Goal: Task Accomplishment & Management: Complete application form

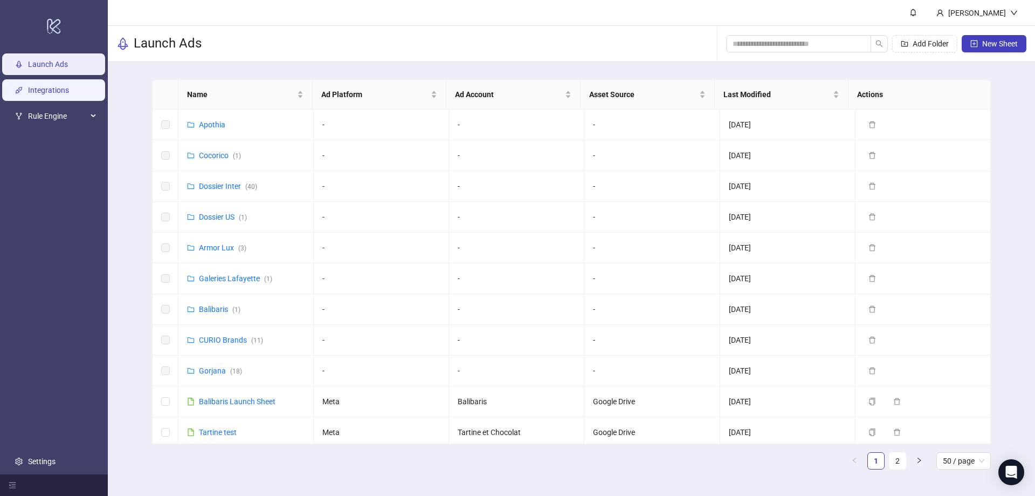
click at [35, 91] on link "Integrations" at bounding box center [48, 90] width 41 height 9
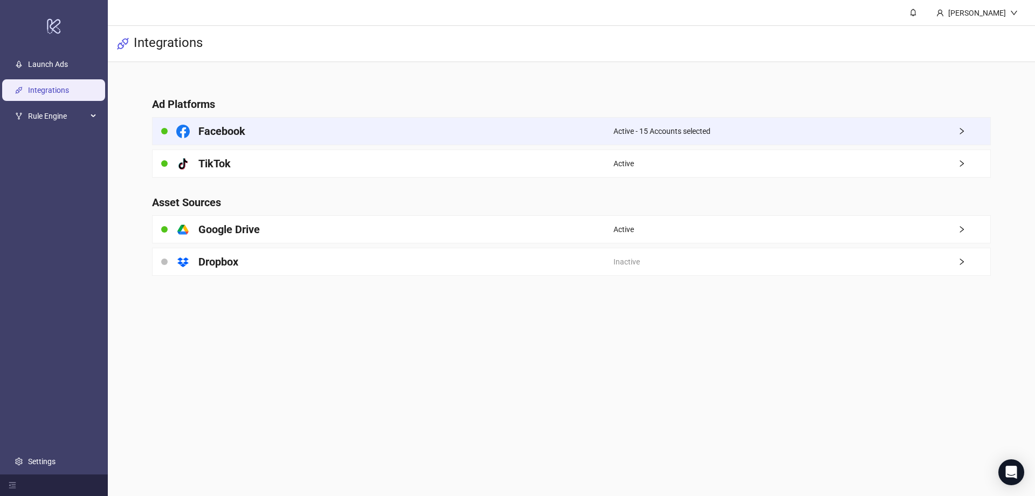
click at [677, 132] on span "Active - 15 Accounts selected" at bounding box center [662, 131] width 97 height 12
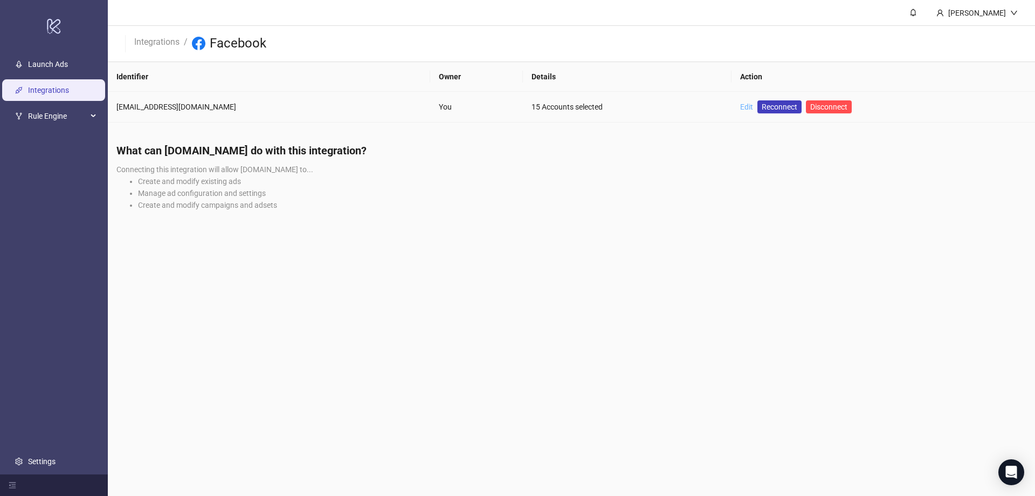
click at [740, 108] on link "Edit" at bounding box center [746, 106] width 13 height 9
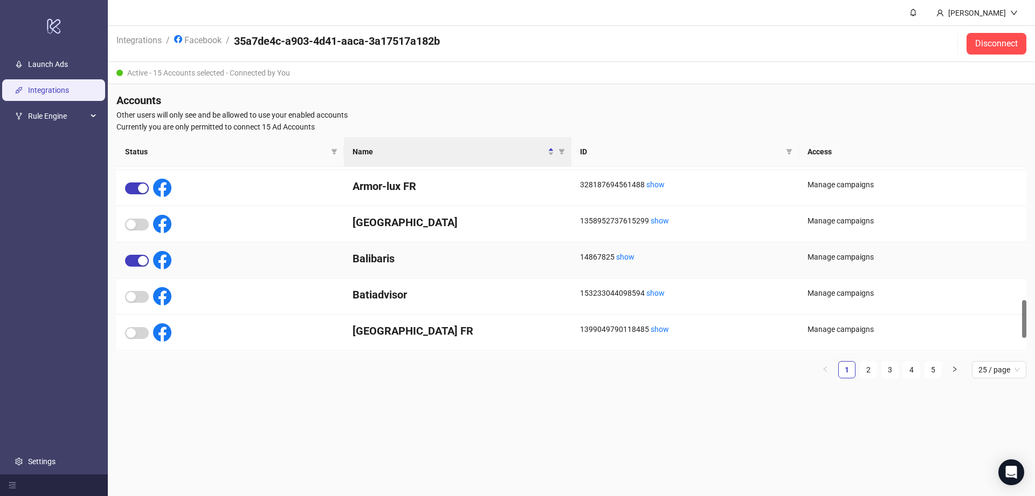
scroll to position [718, 0]
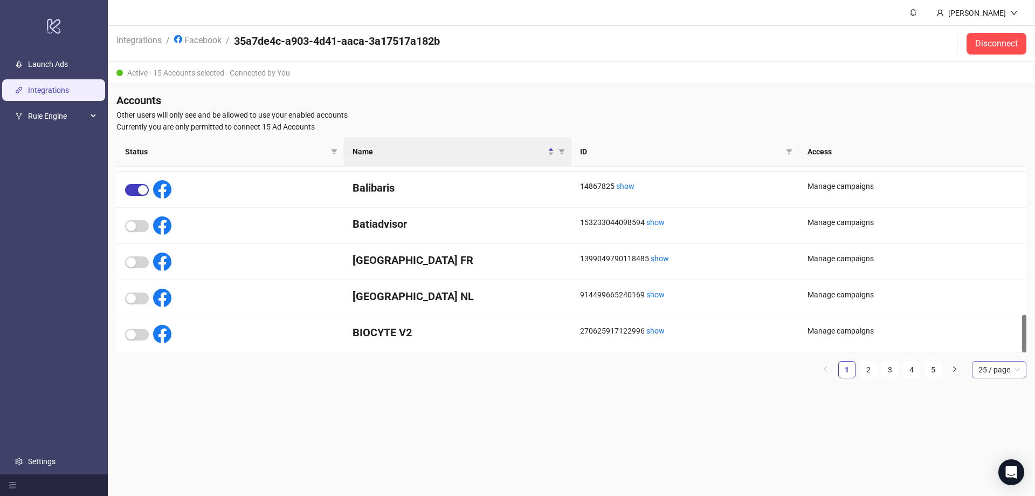
click at [1016, 369] on span "25 / page" at bounding box center [1000, 369] width 42 height 16
click at [987, 456] on div "100 / page" at bounding box center [999, 460] width 37 height 12
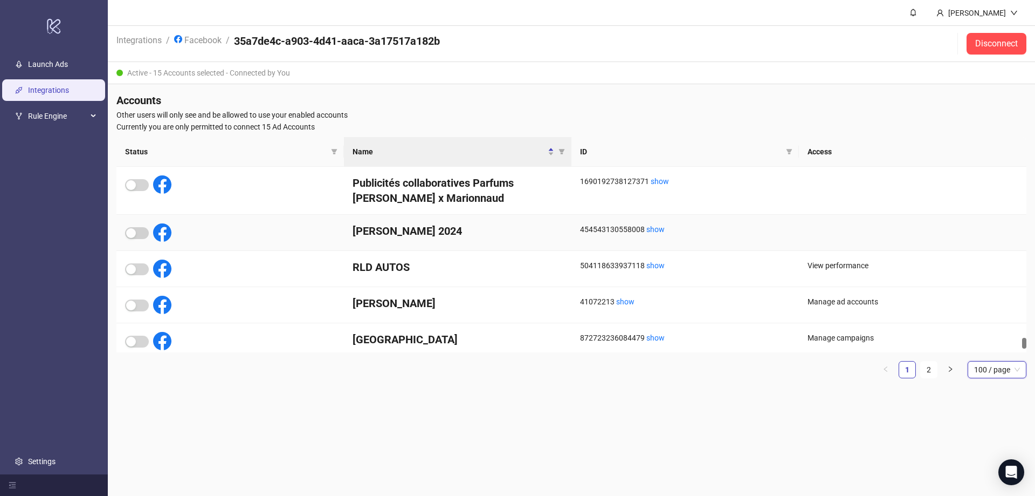
scroll to position [3439, 0]
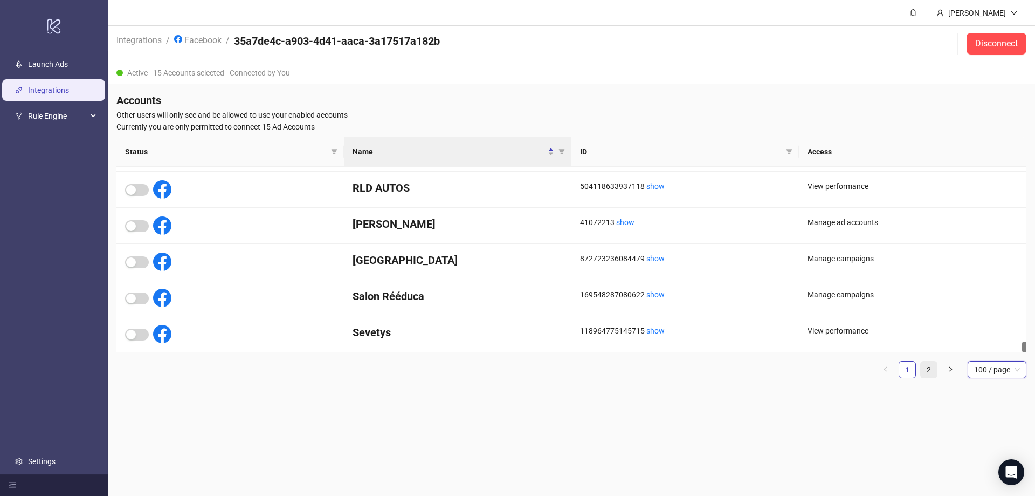
click at [928, 368] on link "2" at bounding box center [929, 369] width 16 height 16
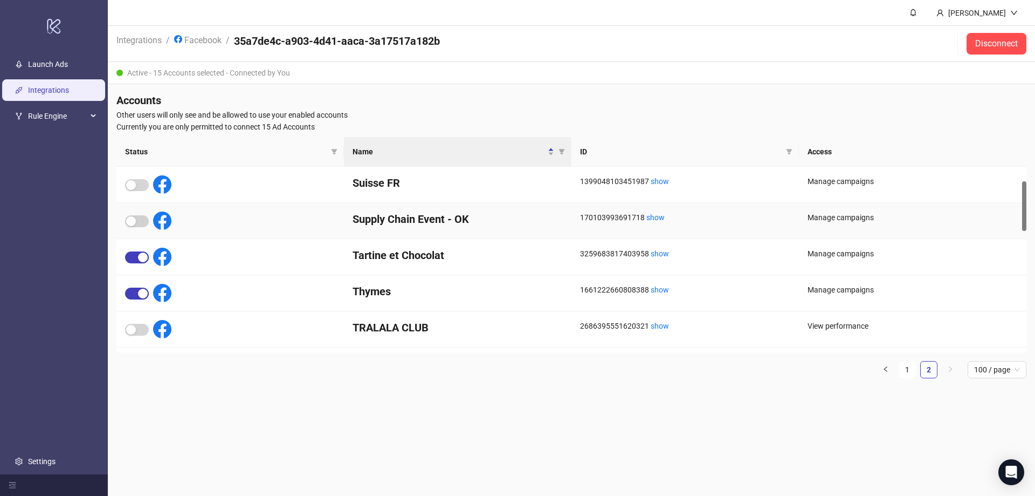
scroll to position [0, 0]
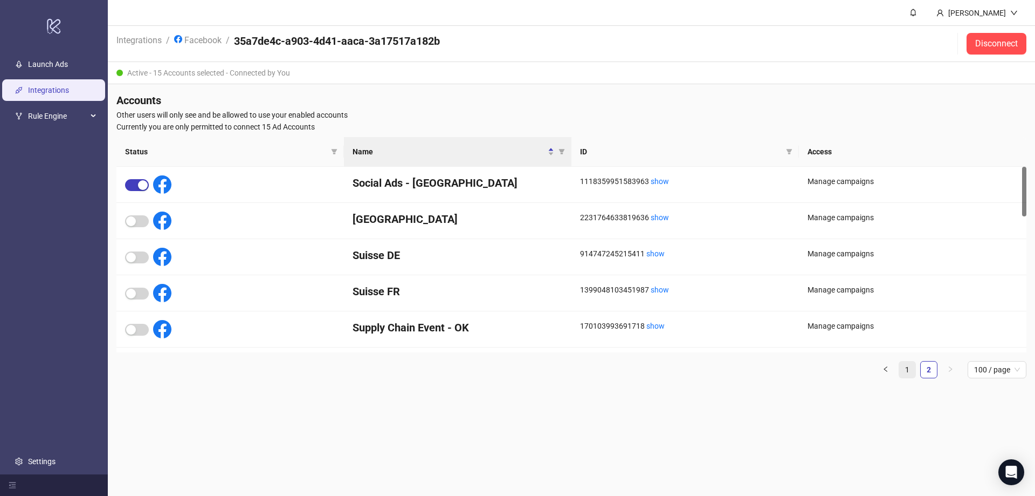
click at [913, 370] on link "1" at bounding box center [907, 369] width 16 height 16
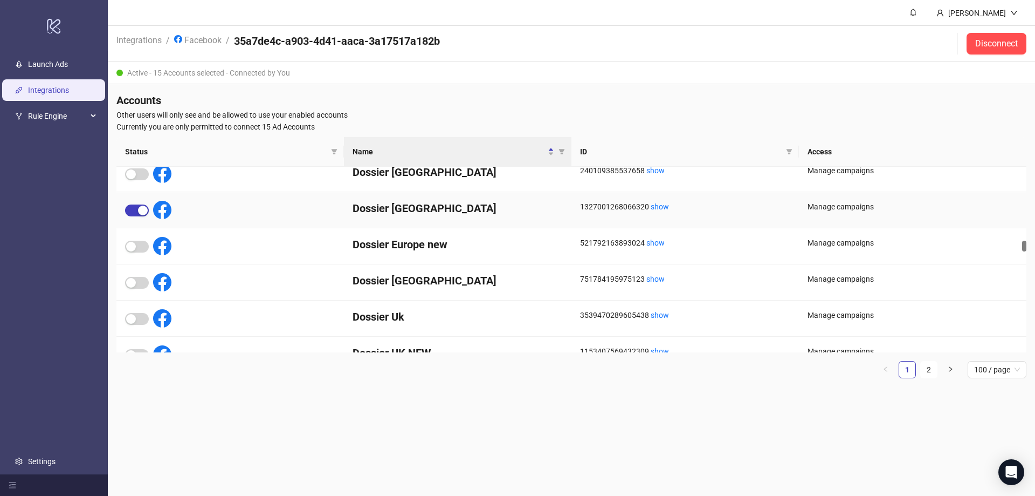
scroll to position [1348, 0]
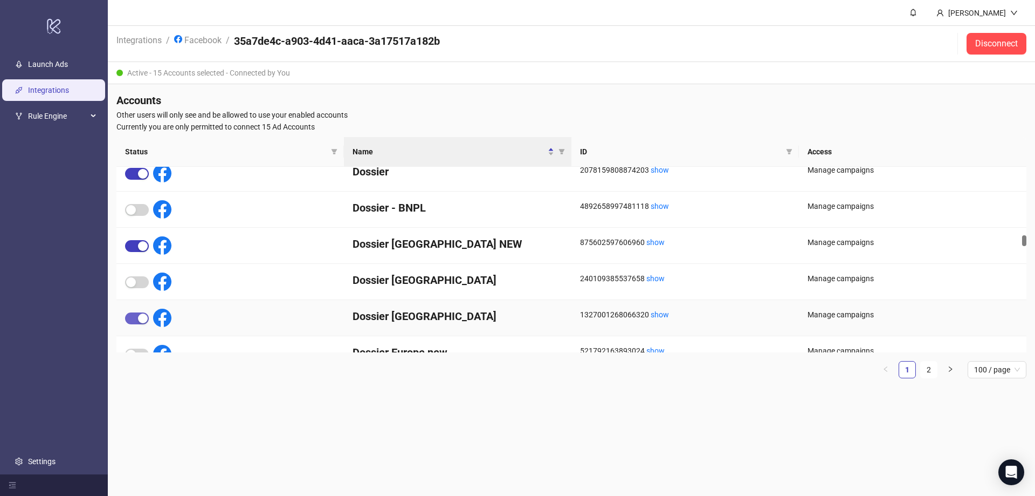
click at [138, 321] on span "button" at bounding box center [137, 318] width 24 height 12
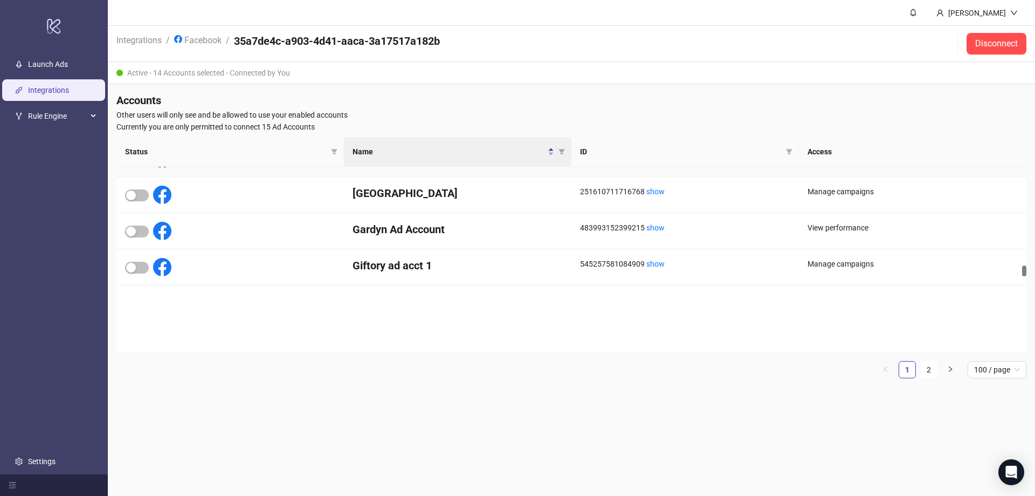
scroll to position [1941, 0]
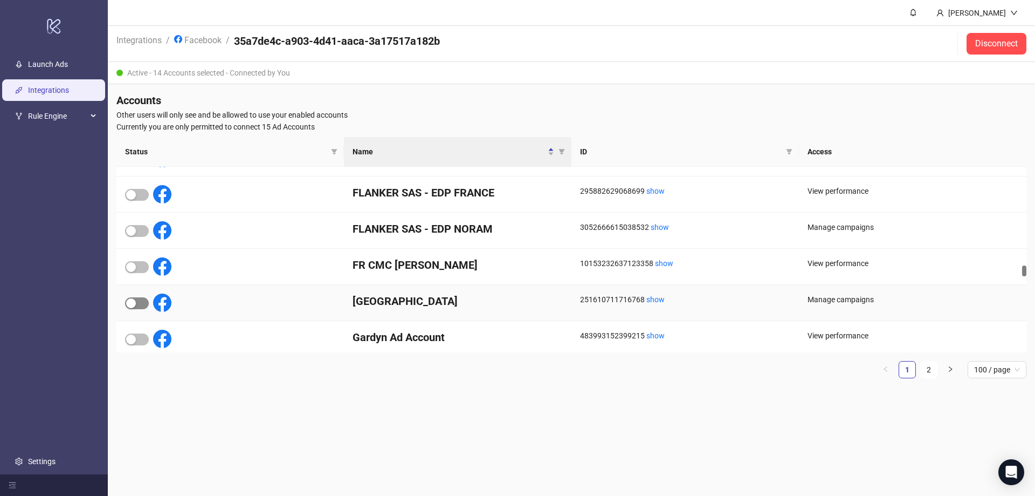
click at [132, 300] on div "button" at bounding box center [131, 303] width 10 height 10
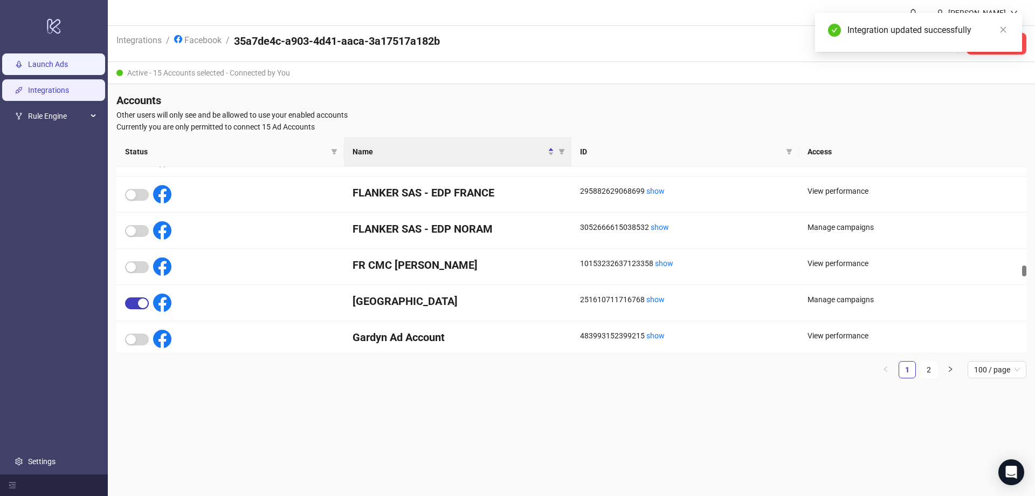
drag, startPoint x: 46, startPoint y: 77, endPoint x: 46, endPoint y: 70, distance: 7.0
click at [46, 76] on ul "Launch Ads Integrations Rule Engine Settings" at bounding box center [54, 263] width 108 height 422
click at [46, 69] on link "Launch Ads" at bounding box center [48, 64] width 40 height 9
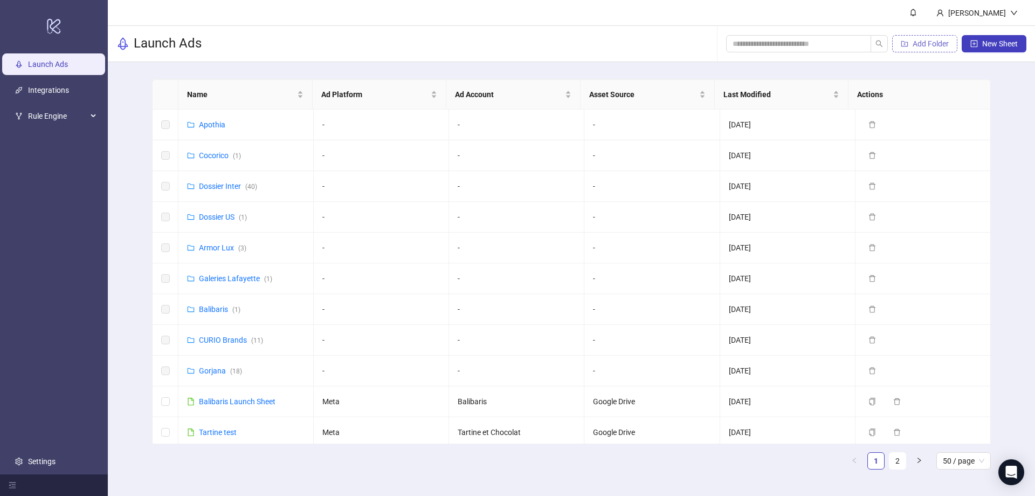
click at [928, 39] on span "Add Folder" at bounding box center [931, 43] width 36 height 9
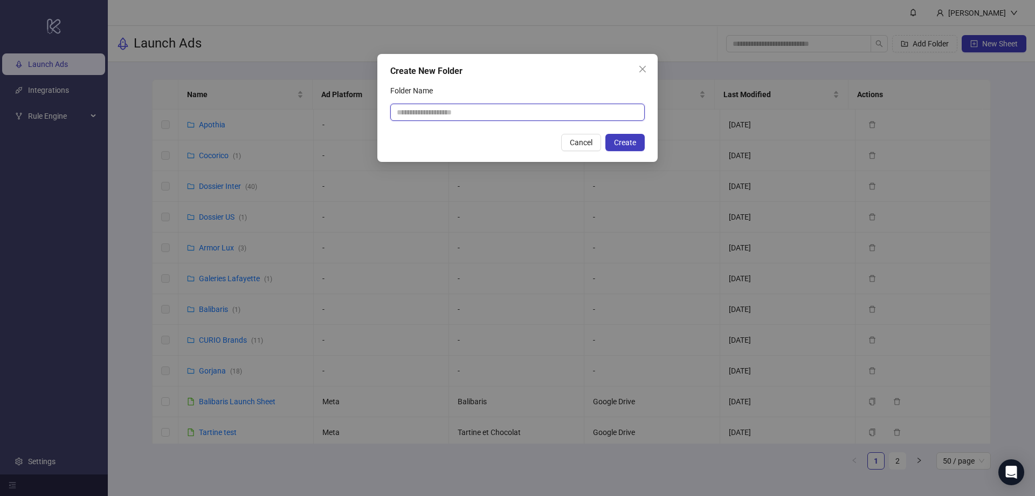
click at [466, 109] on input "Folder Name" at bounding box center [517, 112] width 255 height 17
type input "**********"
click at [621, 138] on span "Create" at bounding box center [625, 142] width 22 height 9
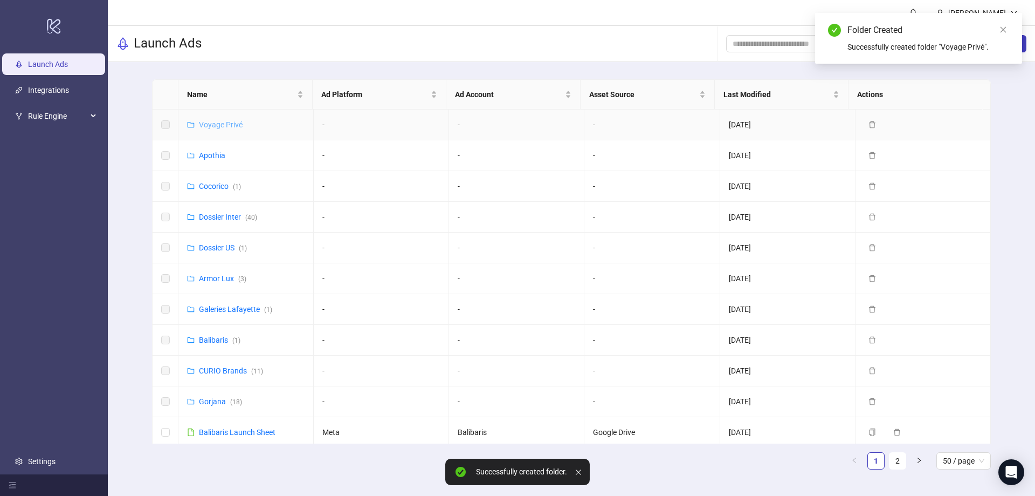
click at [212, 125] on link "Voyage Privé" at bounding box center [221, 124] width 44 height 9
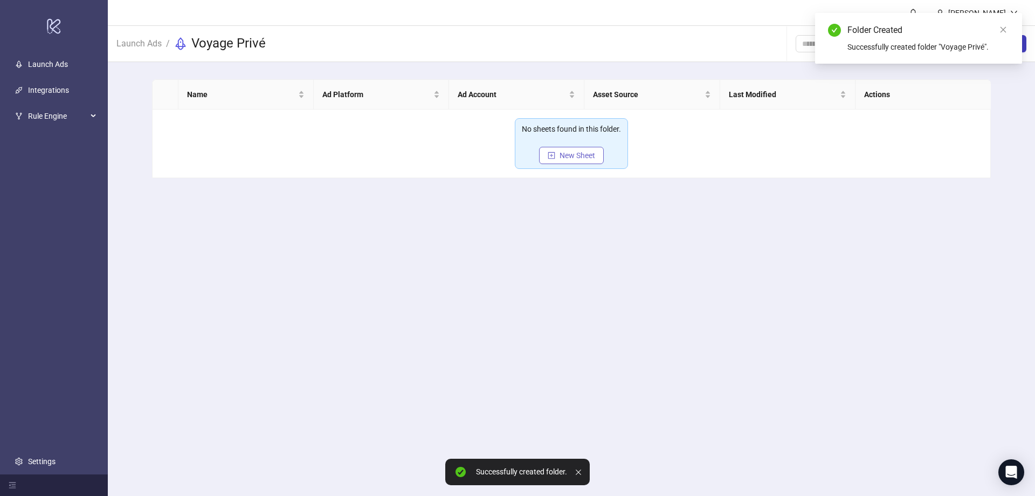
click at [574, 157] on span "New Sheet" at bounding box center [578, 155] width 36 height 9
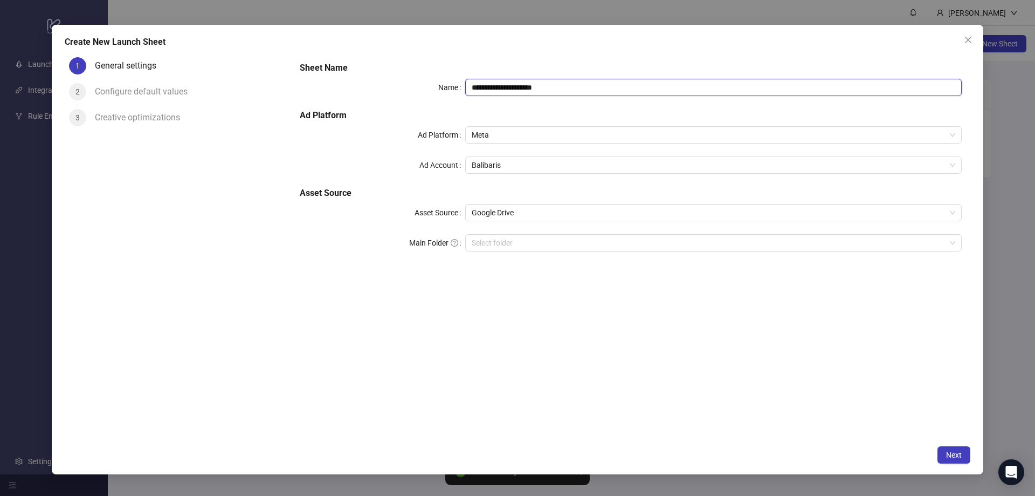
click at [519, 87] on input "**********" at bounding box center [713, 87] width 497 height 17
click at [516, 86] on input "**********" at bounding box center [713, 87] width 497 height 17
click at [486, 90] on input "**********" at bounding box center [713, 87] width 497 height 17
drag, startPoint x: 529, startPoint y: 89, endPoint x: 713, endPoint y: 81, distance: 184.0
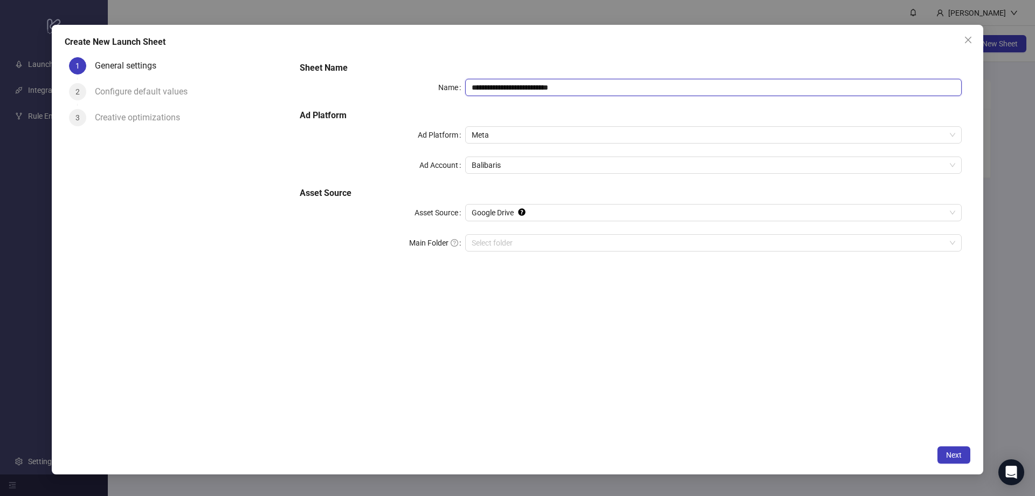
click at [713, 81] on input "**********" at bounding box center [713, 87] width 497 height 17
type input "**********"
click at [591, 112] on h5 "Ad Platform" at bounding box center [631, 115] width 662 height 13
click at [503, 138] on span "Meta" at bounding box center [714, 135] width 484 height 16
click at [531, 115] on h5 "Ad Platform" at bounding box center [631, 115] width 662 height 13
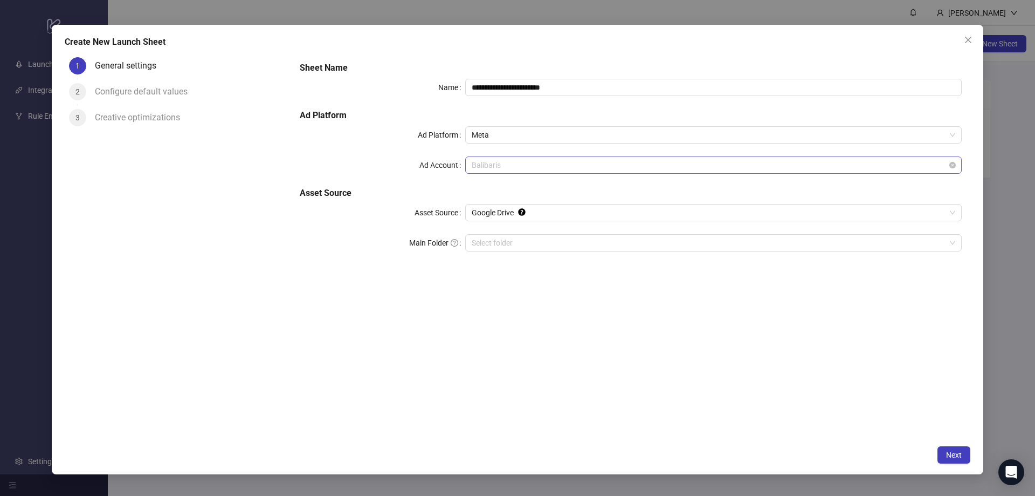
click at [520, 164] on span "Balibaris" at bounding box center [714, 165] width 484 height 16
type input "***"
click at [432, 160] on label "Ad Account" at bounding box center [443, 164] width 46 height 17
click at [472, 160] on input "Ad Account" at bounding box center [709, 165] width 474 height 16
click at [518, 168] on span "Balibaris" at bounding box center [714, 165] width 484 height 16
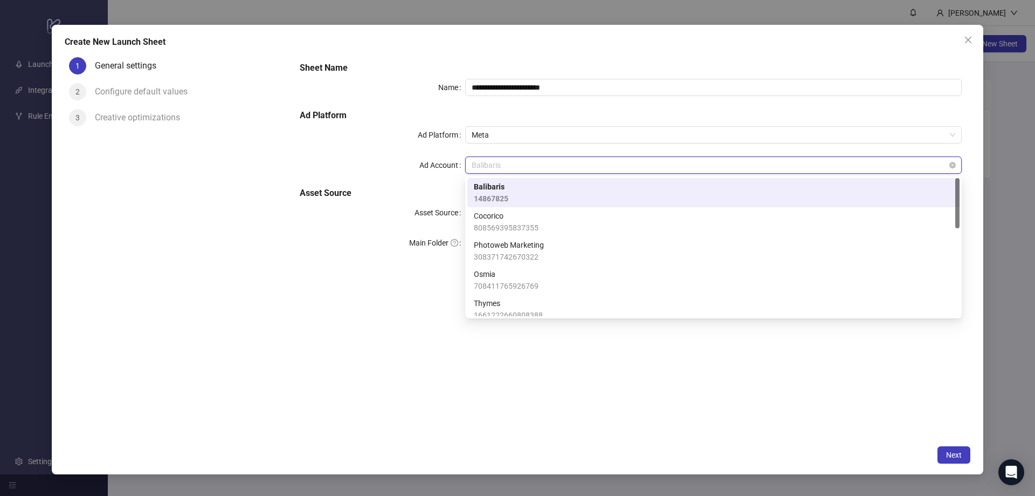
click at [518, 168] on span "Balibaris" at bounding box center [714, 165] width 484 height 16
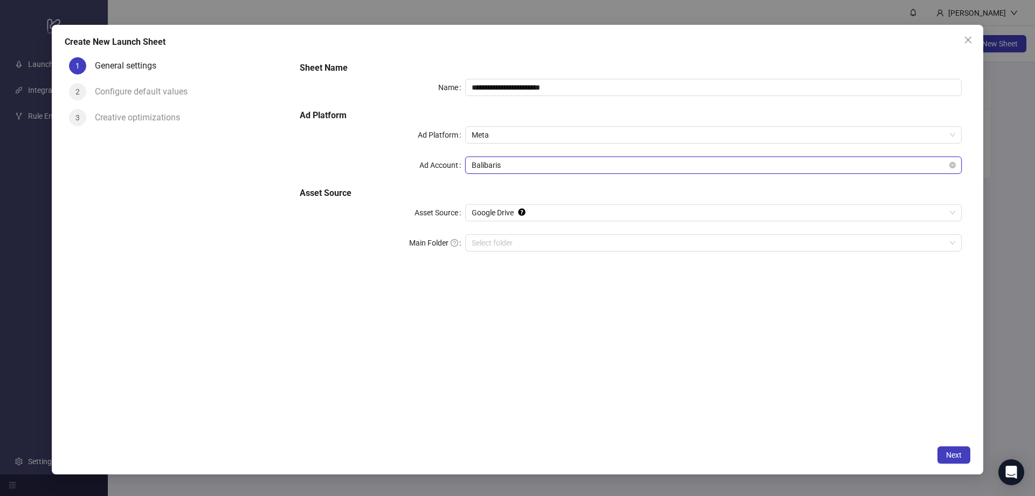
click at [518, 165] on span "Balibaris" at bounding box center [714, 165] width 484 height 16
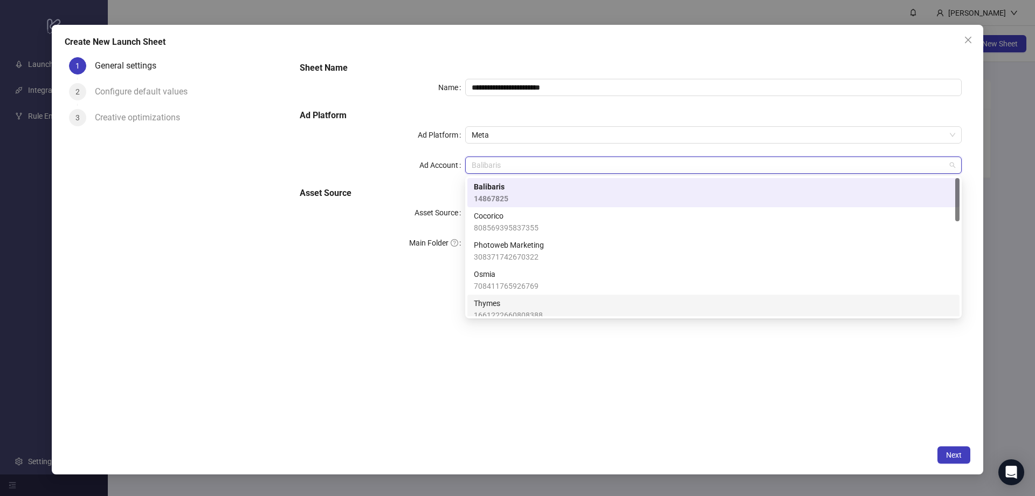
click at [851, 432] on div "**********" at bounding box center [630, 246] width 679 height 387
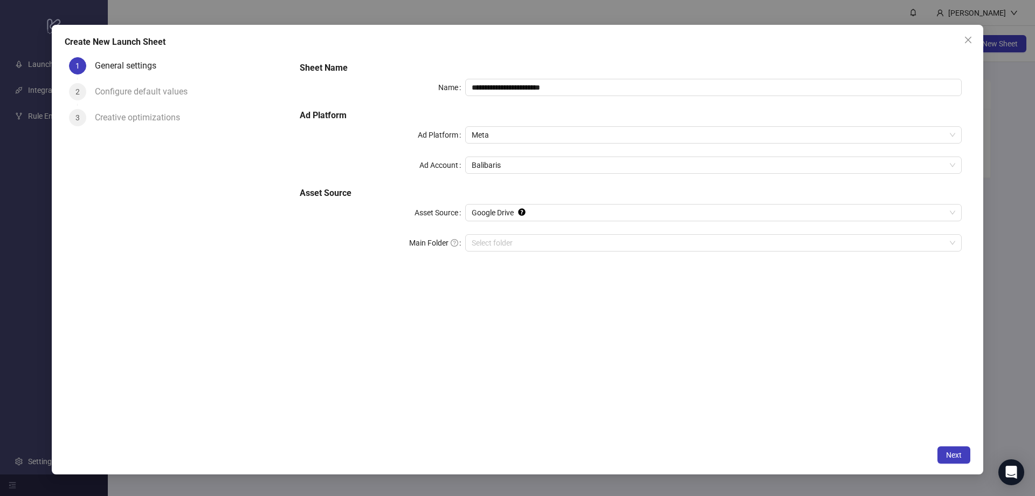
drag, startPoint x: 668, startPoint y: 311, endPoint x: 632, endPoint y: 295, distance: 39.6
click at [668, 311] on div "**********" at bounding box center [630, 246] width 679 height 387
click at [968, 42] on icon "close" at bounding box center [968, 40] width 9 height 9
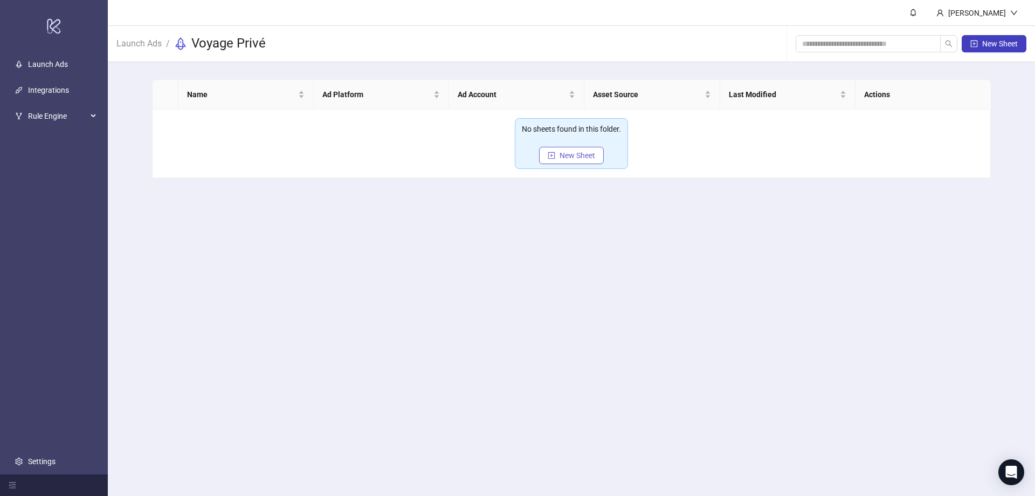
click at [570, 151] on span "New Sheet" at bounding box center [578, 155] width 36 height 9
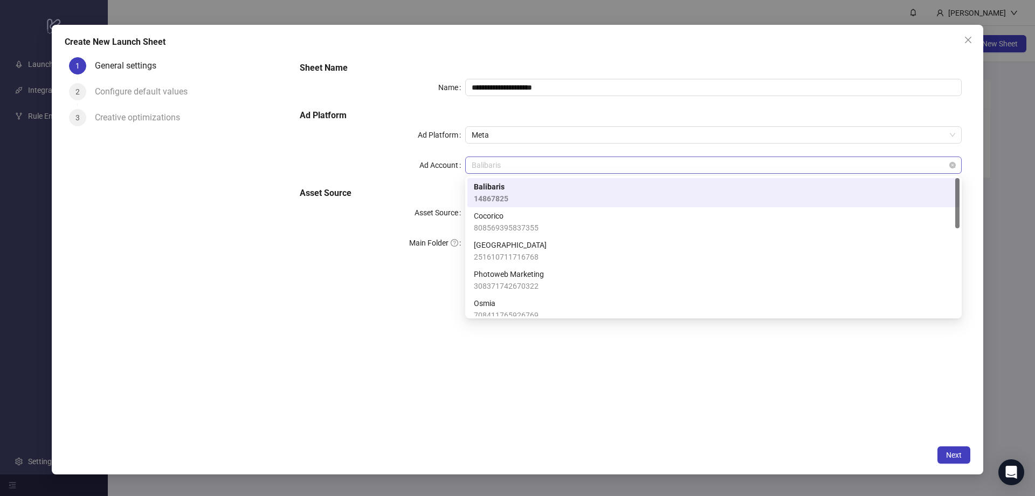
click at [513, 171] on span "Balibaris" at bounding box center [714, 165] width 484 height 16
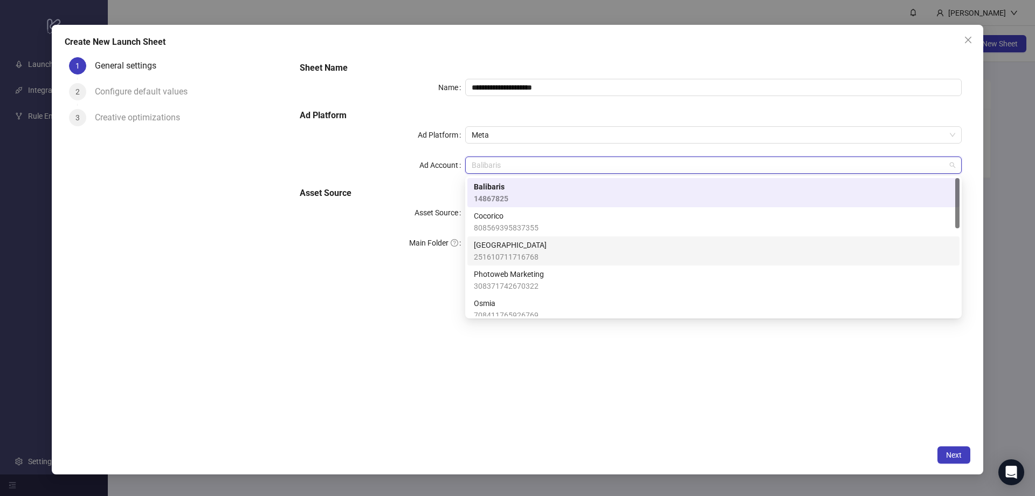
drag, startPoint x: 512, startPoint y: 249, endPoint x: 514, endPoint y: 243, distance: 6.5
click at [512, 249] on span "[GEOGRAPHIC_DATA]" at bounding box center [510, 245] width 73 height 12
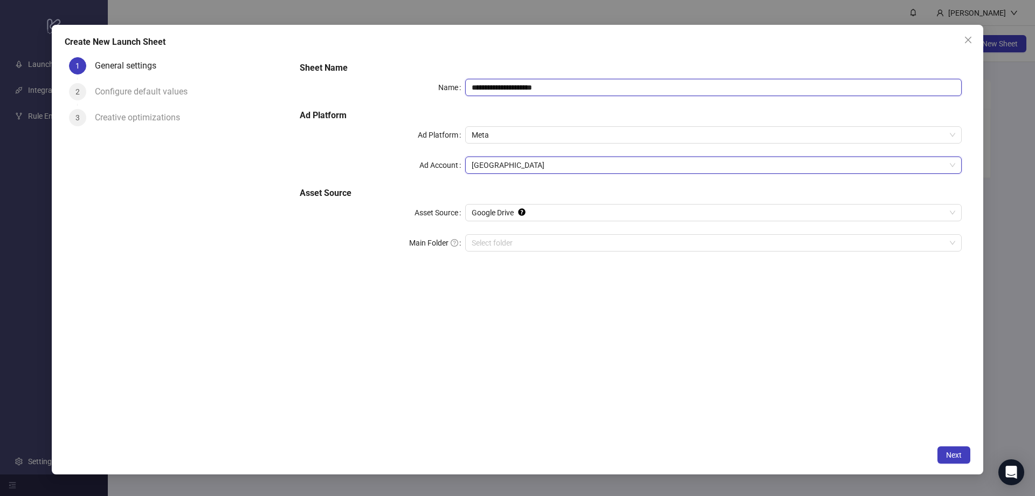
click at [494, 86] on input "**********" at bounding box center [713, 87] width 497 height 17
drag, startPoint x: 528, startPoint y: 88, endPoint x: 679, endPoint y: 89, distance: 151.5
click at [678, 87] on input "**********" at bounding box center [713, 87] width 497 height 17
type input "**********"
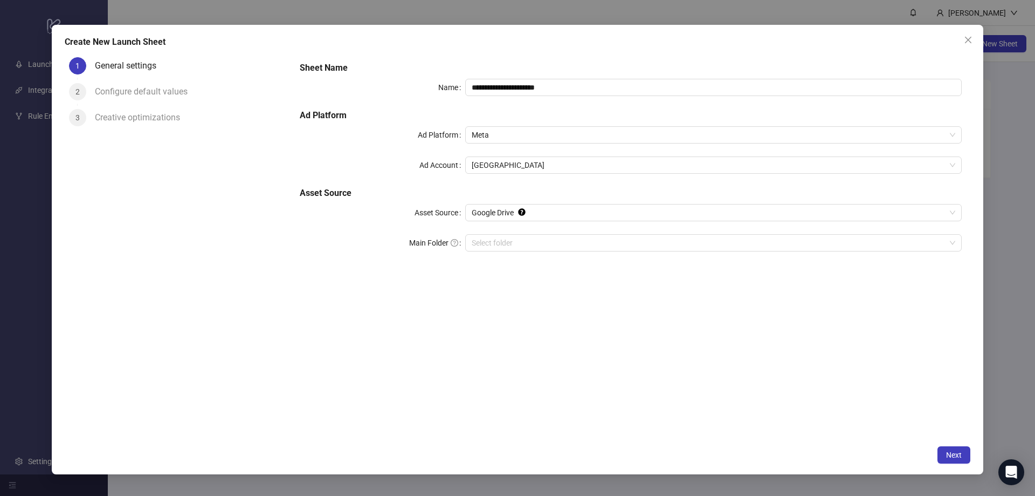
click at [534, 106] on div "**********" at bounding box center [631, 162] width 671 height 211
drag, startPoint x: 487, startPoint y: 87, endPoint x: 598, endPoint y: 94, distance: 110.8
click at [602, 91] on input "**********" at bounding box center [713, 87] width 497 height 17
click at [574, 118] on h5 "Ad Platform" at bounding box center [631, 115] width 662 height 13
click at [506, 212] on span "Google Drive" at bounding box center [714, 212] width 484 height 16
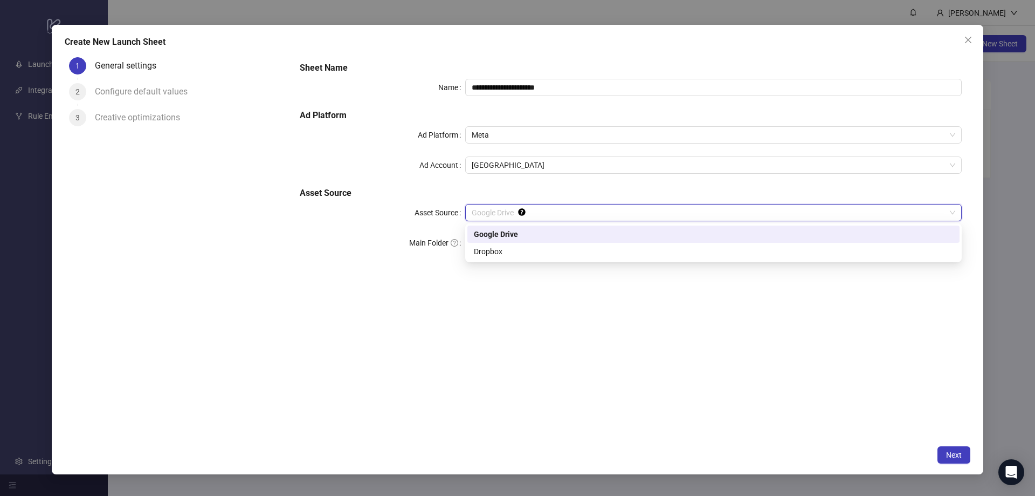
click at [507, 212] on span "Google Drive" at bounding box center [714, 212] width 484 height 16
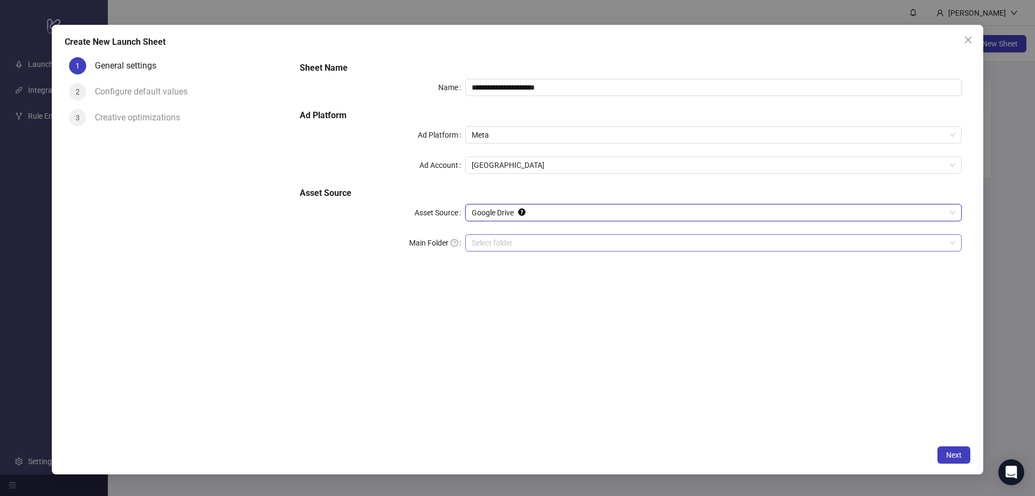
click at [502, 241] on input "Main Folder" at bounding box center [709, 243] width 474 height 16
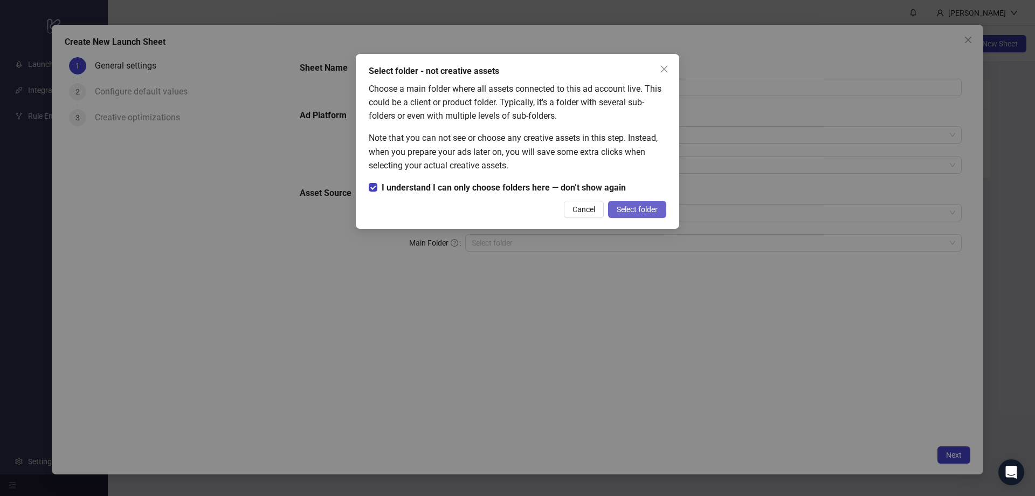
click at [641, 206] on span "Select folder" at bounding box center [637, 209] width 41 height 9
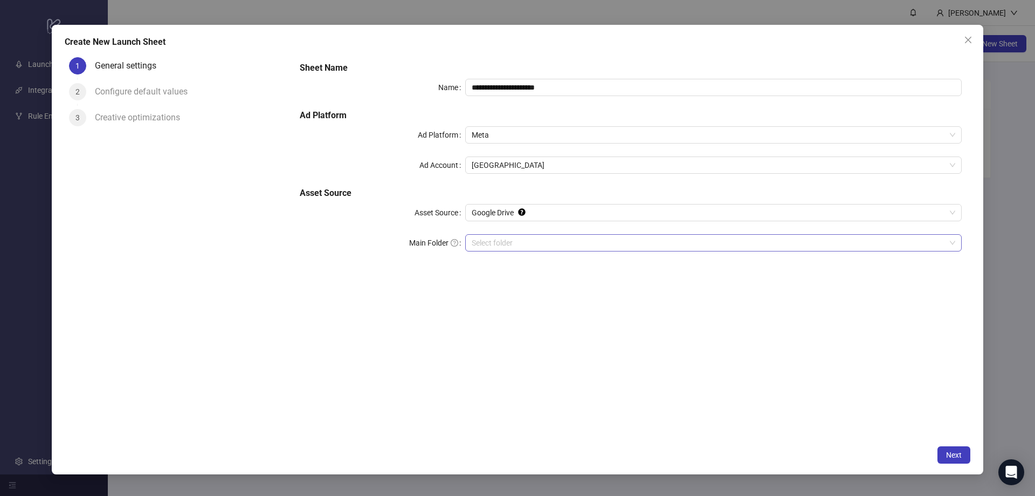
click at [494, 245] on input "Main Folder" at bounding box center [709, 243] width 474 height 16
click at [535, 89] on input "**********" at bounding box center [713, 87] width 497 height 17
click at [966, 36] on icon "close" at bounding box center [968, 40] width 9 height 9
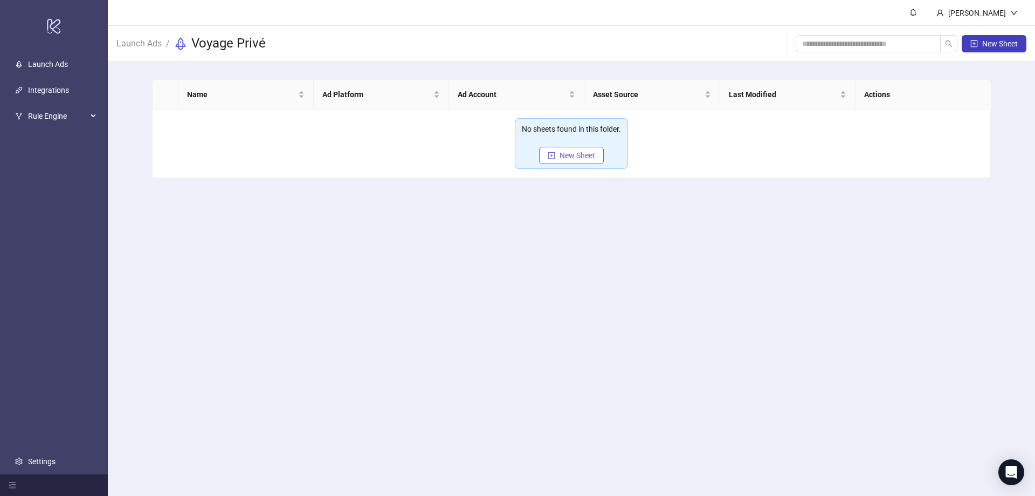
click at [575, 157] on span "New Sheet" at bounding box center [578, 155] width 36 height 9
type input "**********"
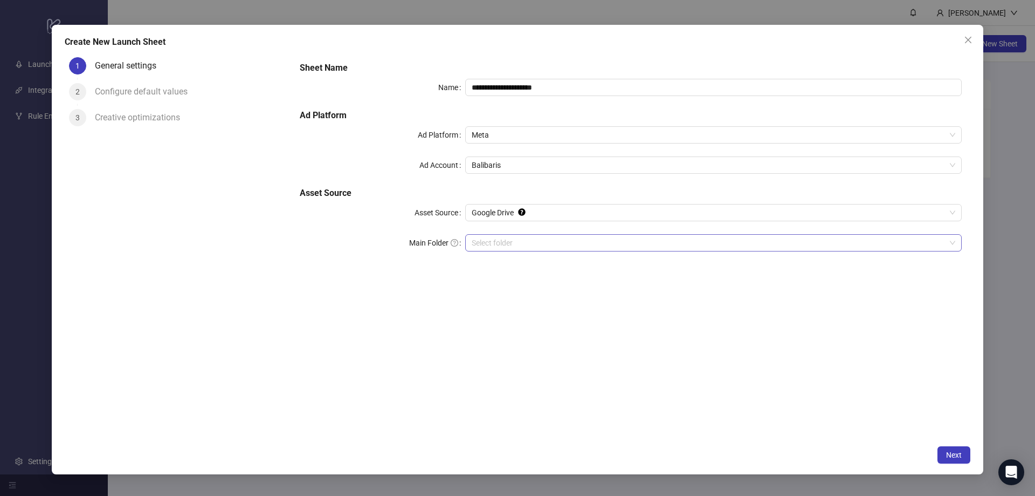
click at [488, 248] on input "Main Folder" at bounding box center [709, 243] width 474 height 16
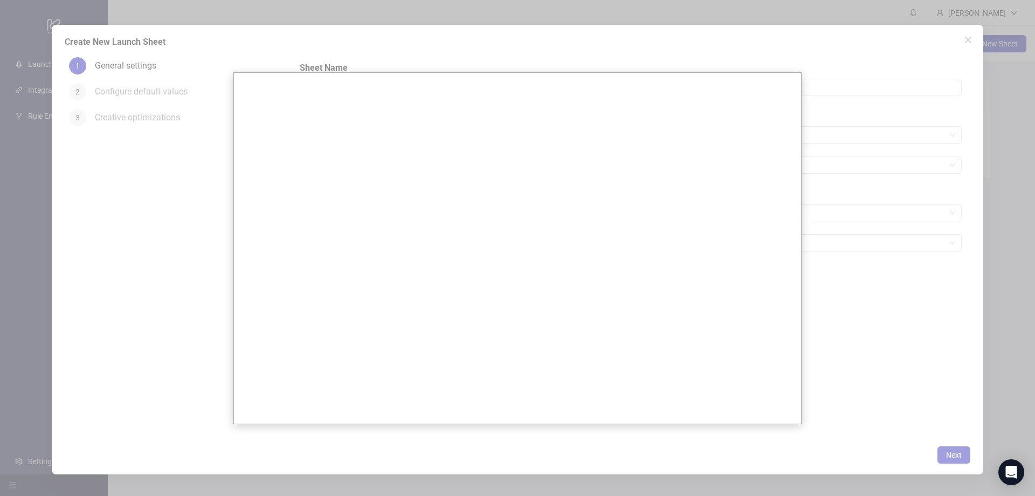
click at [918, 315] on div at bounding box center [517, 248] width 1035 height 496
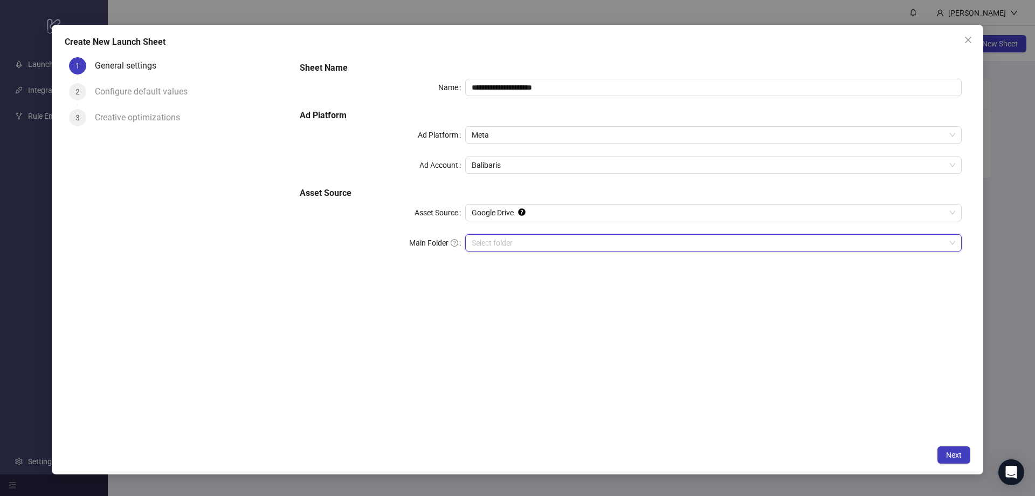
click at [495, 307] on div "**********" at bounding box center [630, 246] width 679 height 387
click at [969, 44] on button "Close" at bounding box center [968, 39] width 17 height 17
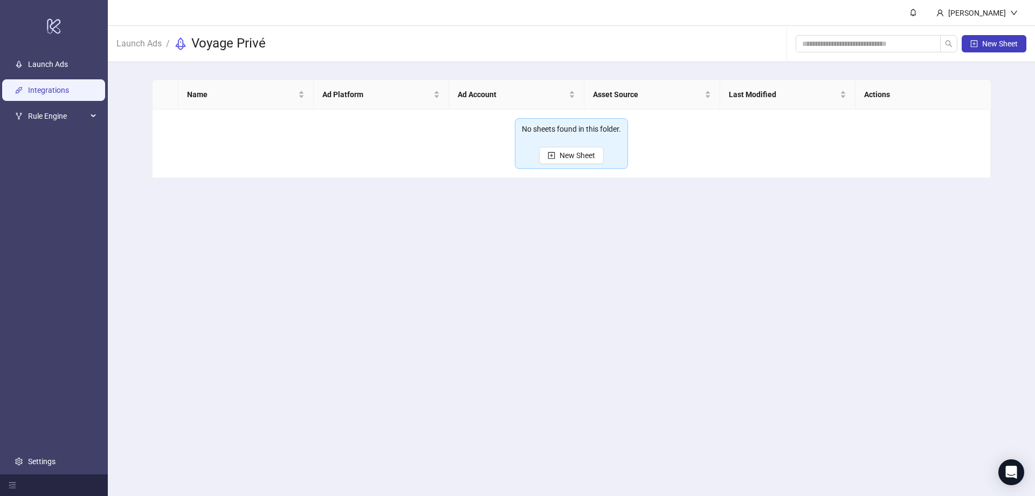
click at [54, 88] on link "Integrations" at bounding box center [48, 90] width 41 height 9
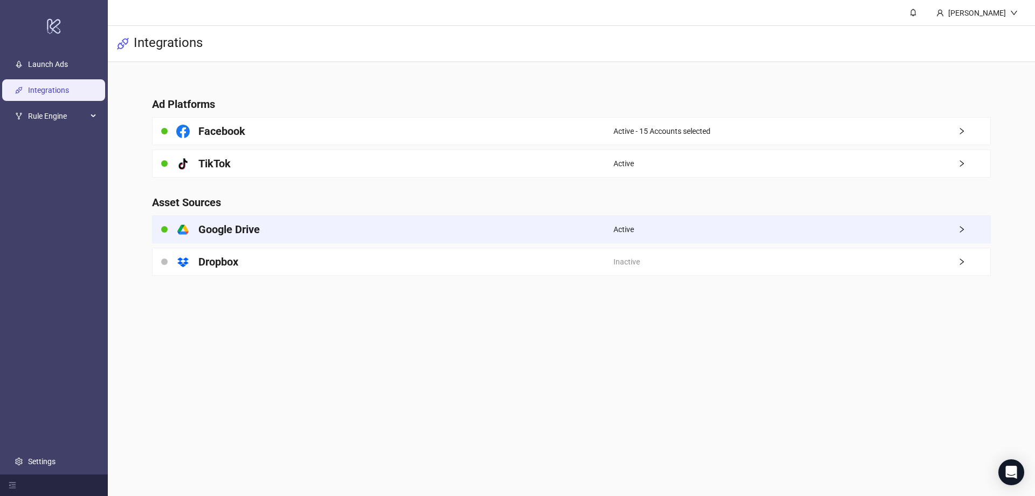
click at [445, 223] on div "platform/google_drive Google Drive" at bounding box center [383, 229] width 461 height 27
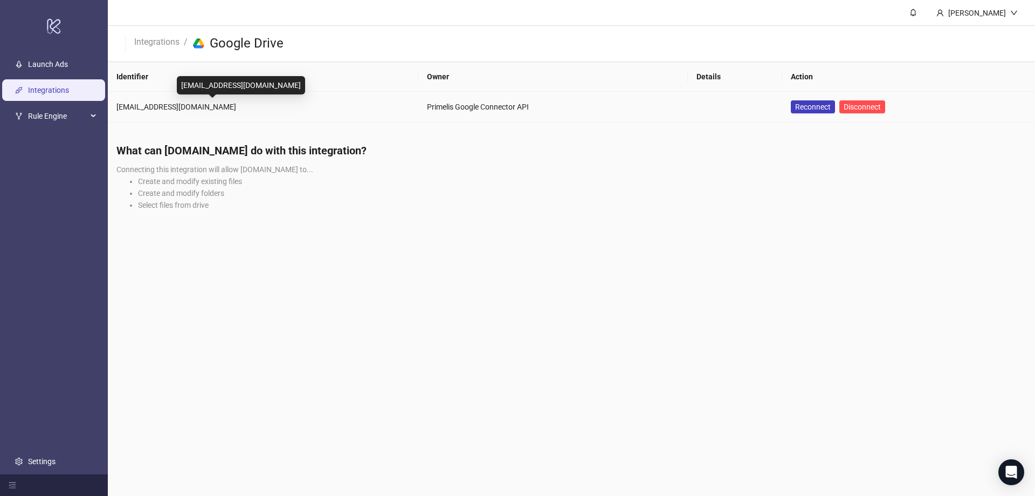
click at [162, 107] on div "[EMAIL_ADDRESS][DOMAIN_NAME]" at bounding box center [262, 107] width 293 height 12
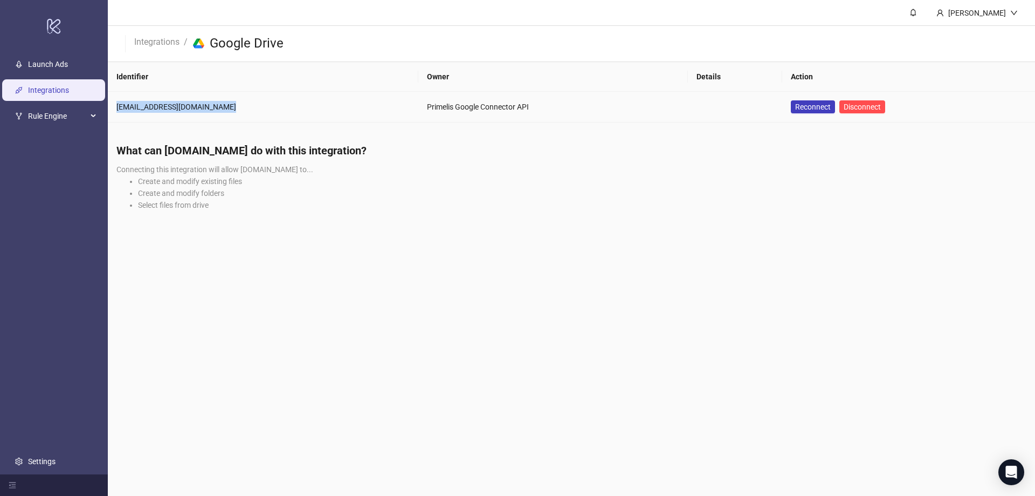
copy div "[EMAIL_ADDRESS][DOMAIN_NAME]"
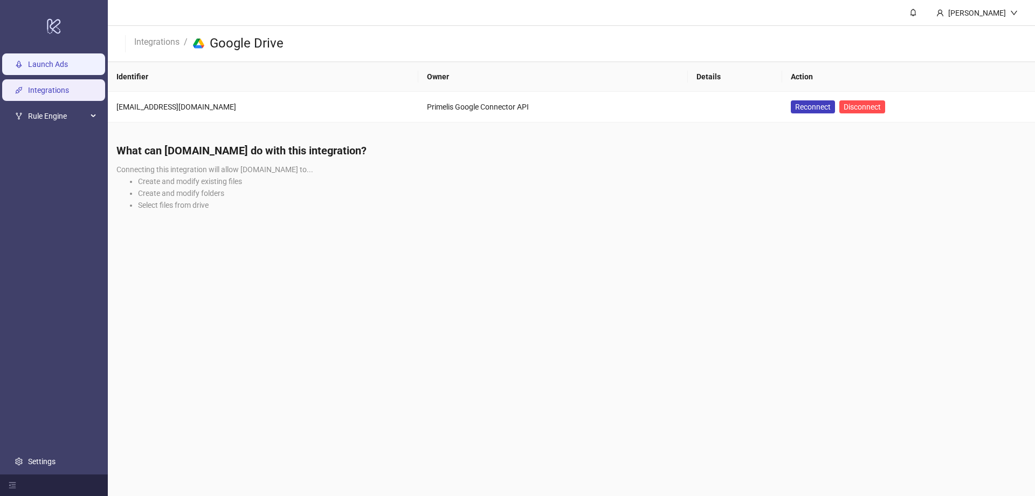
click at [45, 60] on link "Launch Ads" at bounding box center [48, 64] width 40 height 9
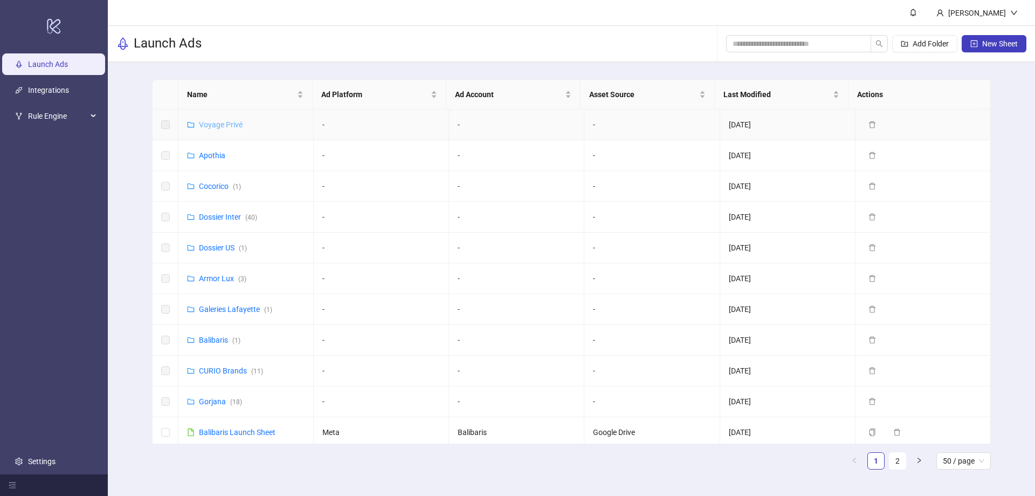
click at [231, 122] on link "Voyage Privé" at bounding box center [221, 124] width 44 height 9
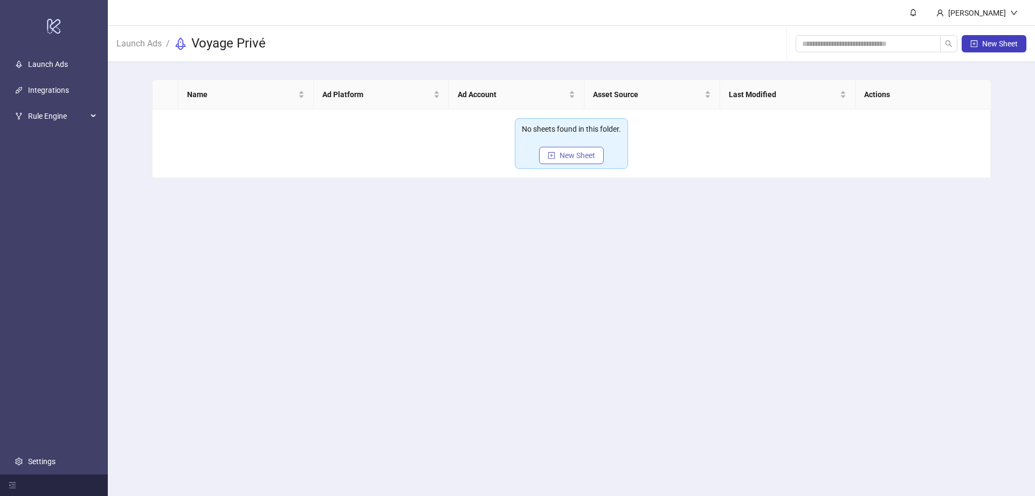
click at [567, 149] on button "New Sheet" at bounding box center [571, 155] width 65 height 17
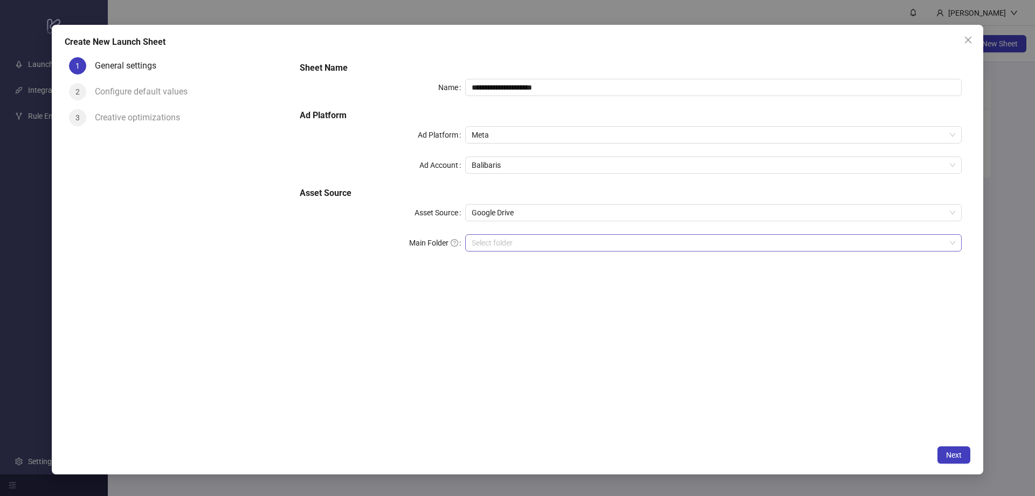
click at [509, 249] on input "Main Folder" at bounding box center [709, 243] width 474 height 16
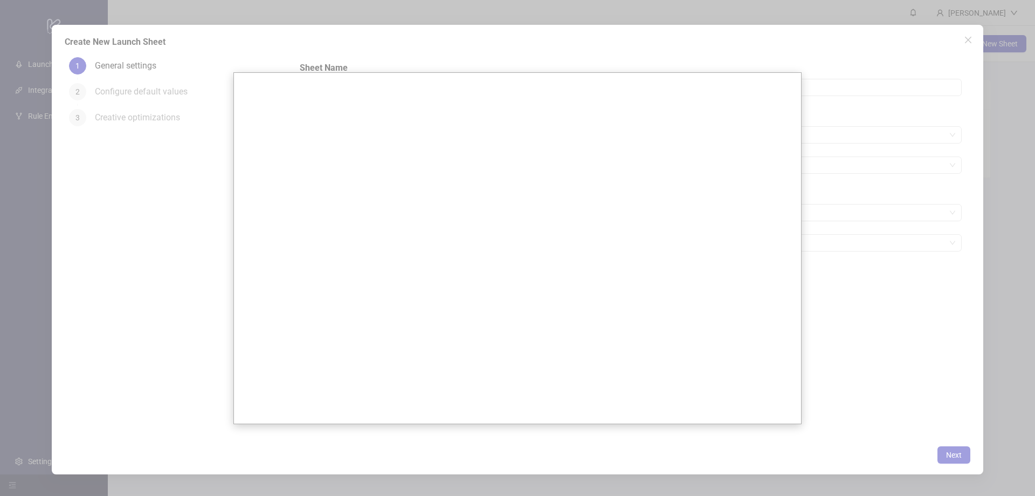
click at [887, 115] on div at bounding box center [517, 248] width 1035 height 496
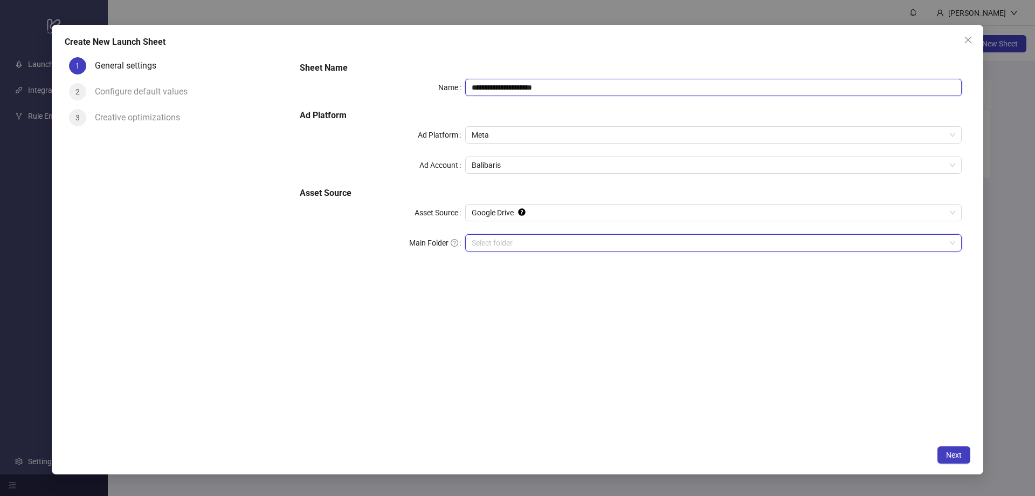
click at [562, 84] on input "**********" at bounding box center [713, 87] width 497 height 17
click at [524, 141] on span "Meta" at bounding box center [714, 135] width 484 height 16
type input "**********"
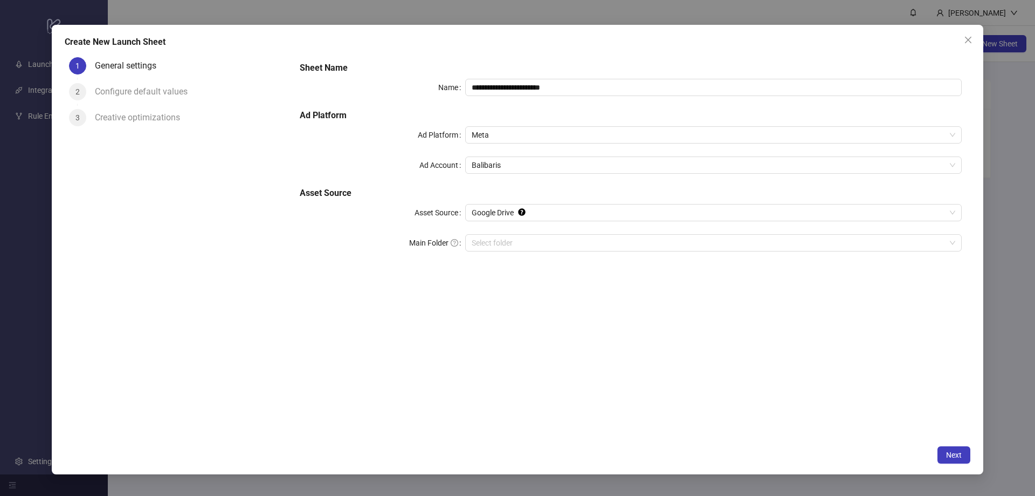
click at [511, 104] on div "**********" at bounding box center [631, 162] width 671 height 211
click at [485, 170] on span "Balibaris" at bounding box center [714, 165] width 484 height 16
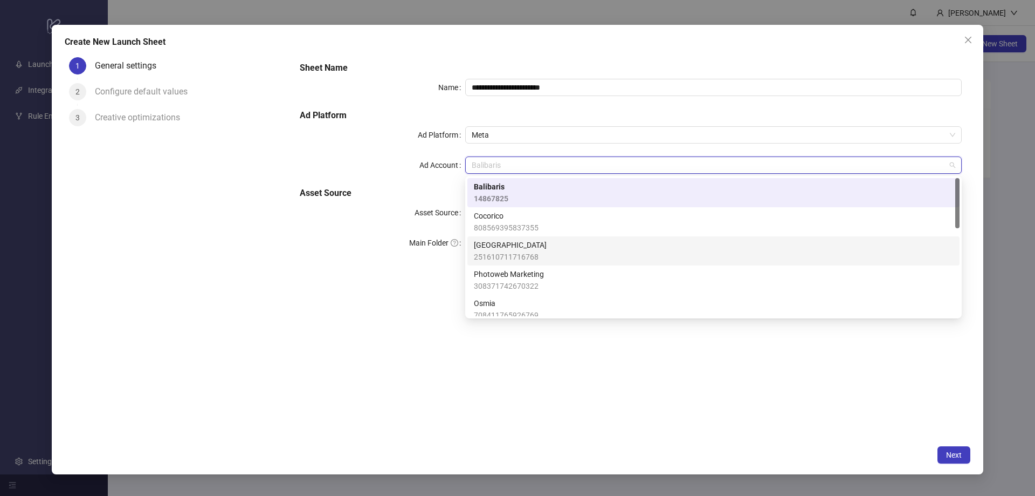
click at [488, 259] on span "251610711716768" at bounding box center [510, 257] width 73 height 12
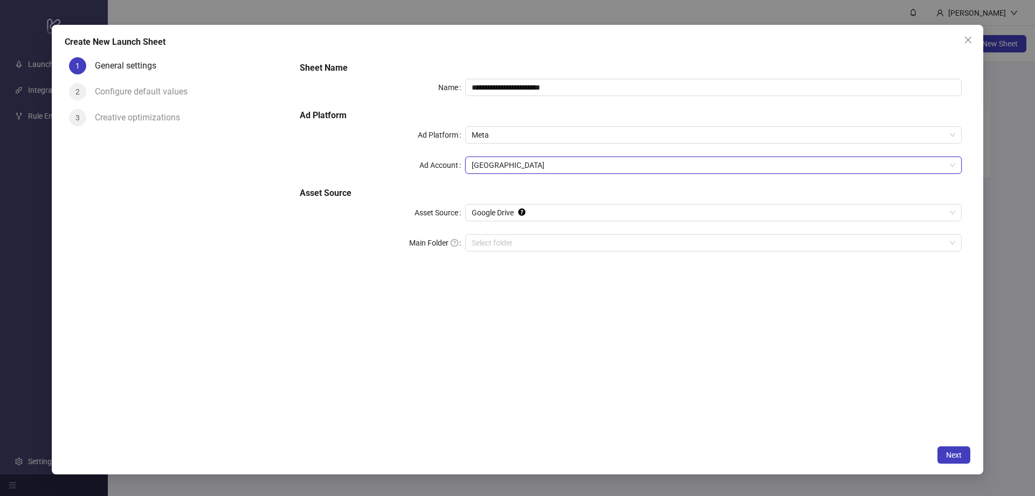
click at [565, 113] on h5 "Ad Platform" at bounding box center [631, 115] width 662 height 13
click at [491, 240] on input "Main Folder" at bounding box center [709, 243] width 474 height 16
click at [966, 458] on button "Next" at bounding box center [954, 454] width 33 height 17
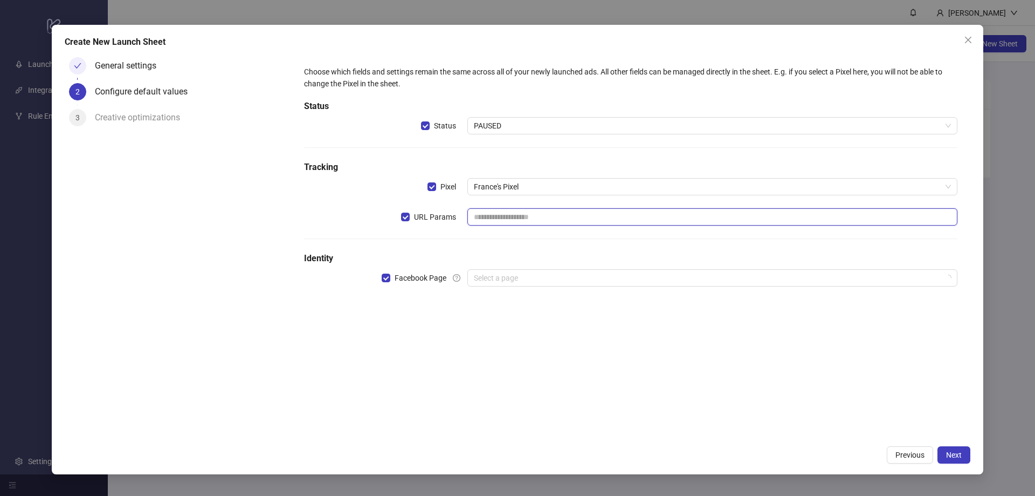
click at [489, 219] on input "text" at bounding box center [713, 216] width 490 height 17
click at [499, 277] on input "search" at bounding box center [708, 278] width 468 height 16
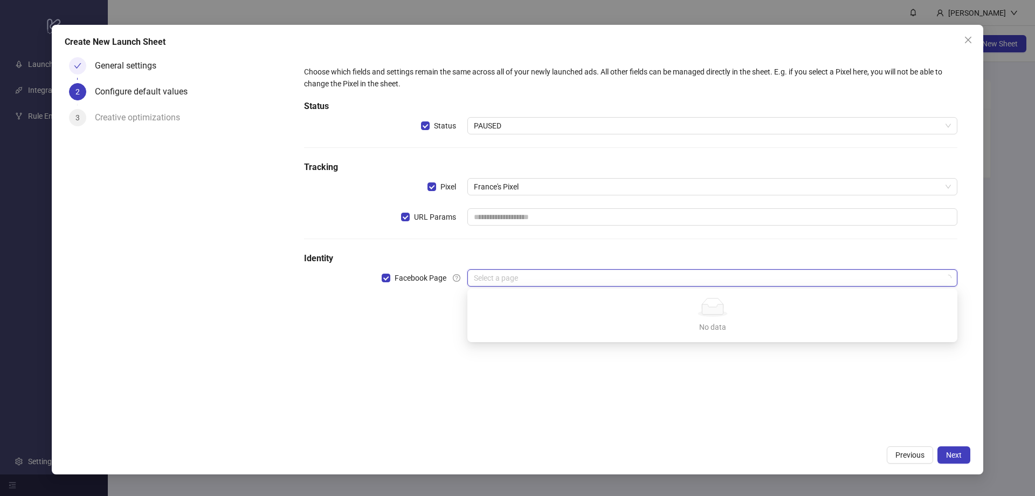
click at [534, 277] on input "search" at bounding box center [708, 278] width 468 height 16
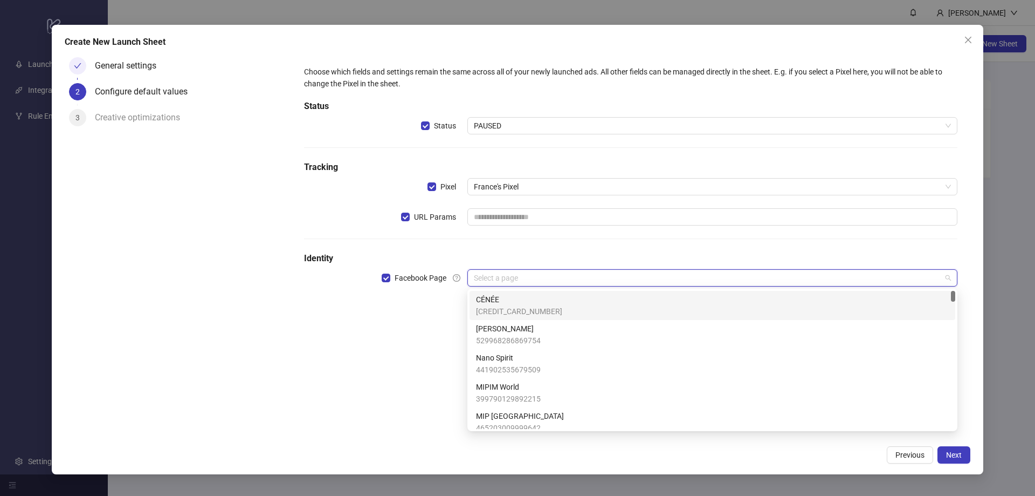
type input "*"
type input "******"
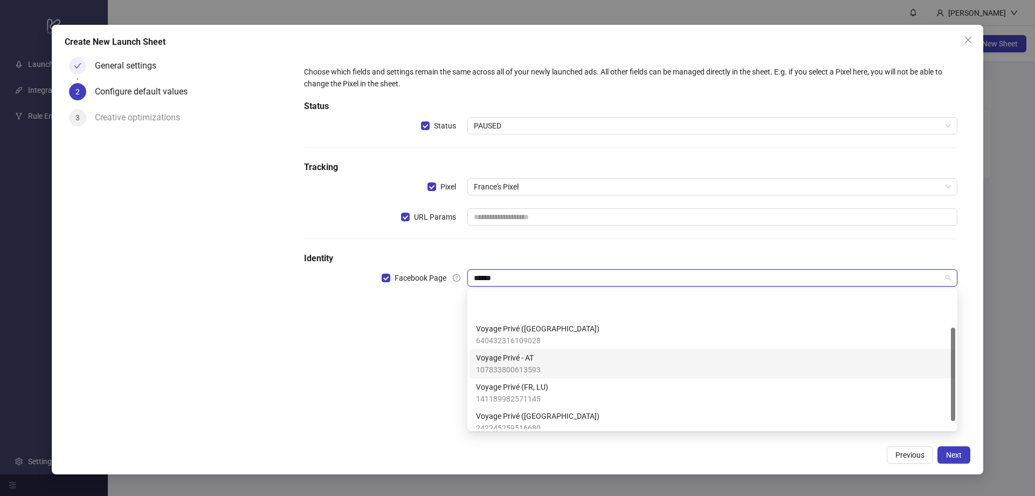
scroll to position [54, 0]
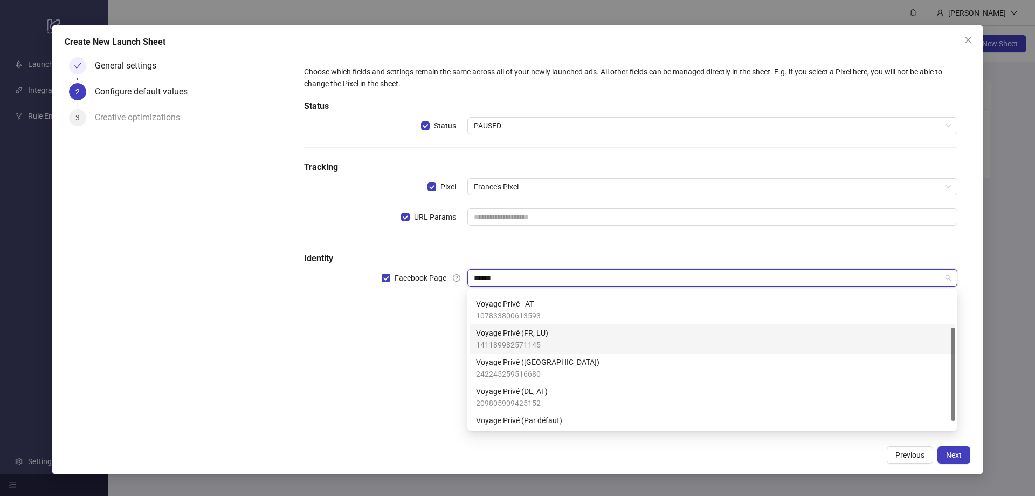
click at [534, 338] on span "Voyage Privé (FR, LU)" at bounding box center [512, 333] width 72 height 12
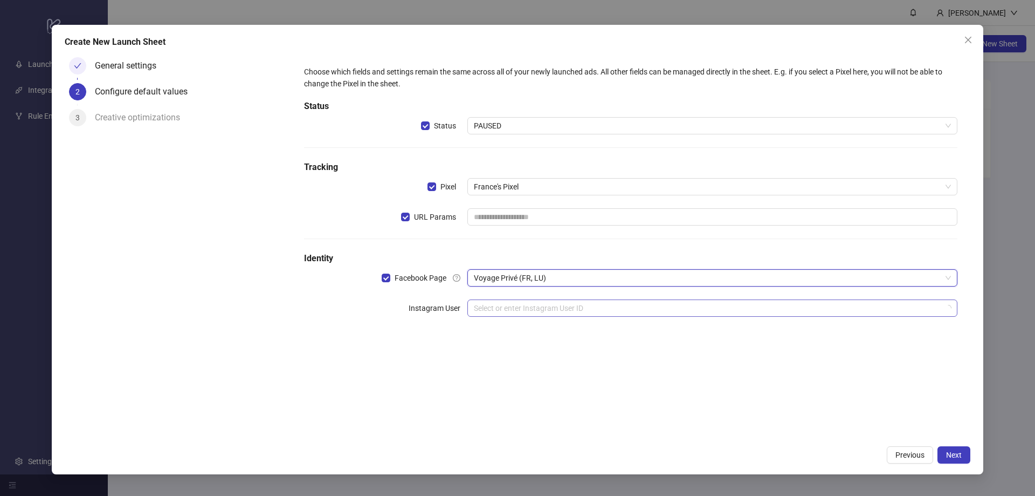
click at [492, 306] on input "search" at bounding box center [708, 308] width 468 height 16
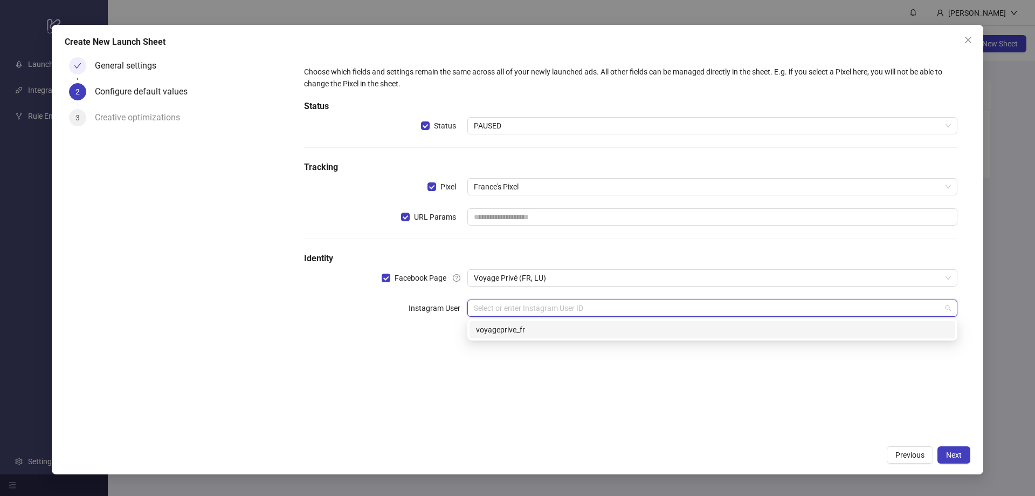
click at [493, 325] on div "voyageprive_fr" at bounding box center [712, 330] width 473 height 12
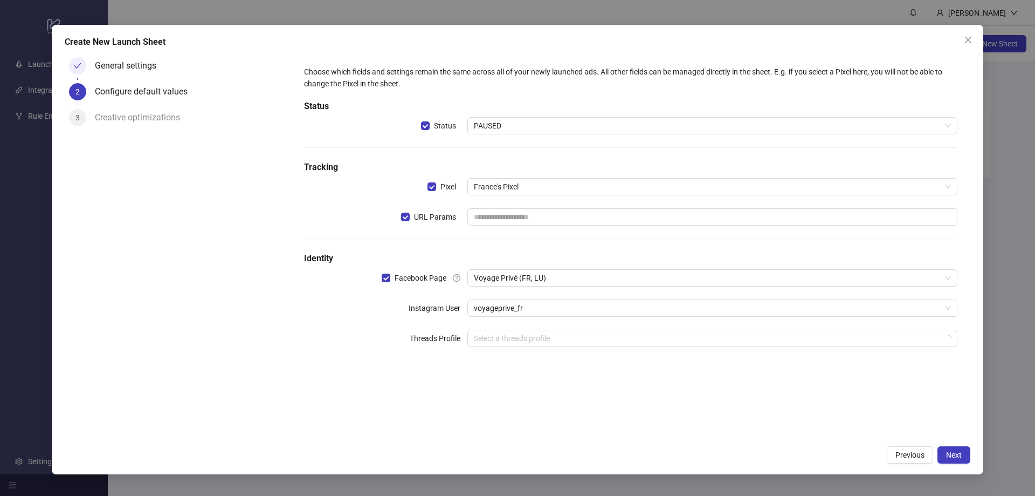
drag, startPoint x: 421, startPoint y: 386, endPoint x: 426, endPoint y: 381, distance: 6.9
click at [421, 386] on div "Choose which fields and settings remain the same across all of your newly launc…" at bounding box center [630, 246] width 679 height 387
click at [957, 454] on span "Next" at bounding box center [954, 454] width 16 height 9
click at [549, 213] on input "text" at bounding box center [713, 216] width 490 height 17
click at [952, 463] on button "Next" at bounding box center [954, 454] width 33 height 17
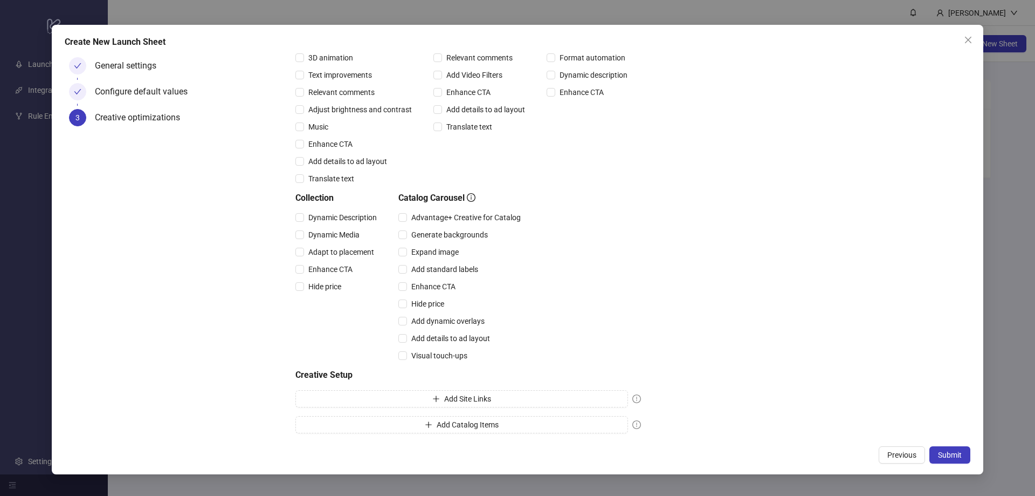
scroll to position [163, 0]
click at [955, 461] on button "Submit" at bounding box center [950, 454] width 41 height 17
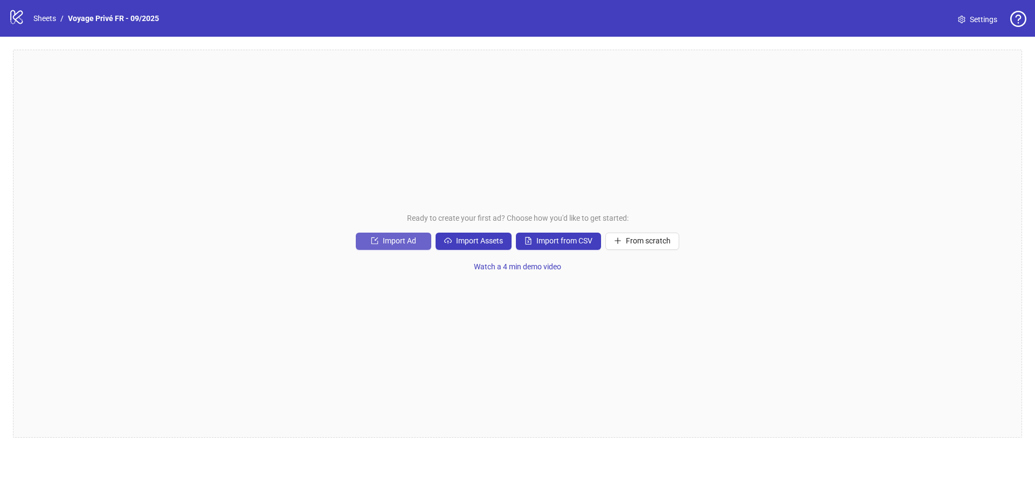
click at [401, 243] on span "Import Ad" at bounding box center [399, 240] width 33 height 9
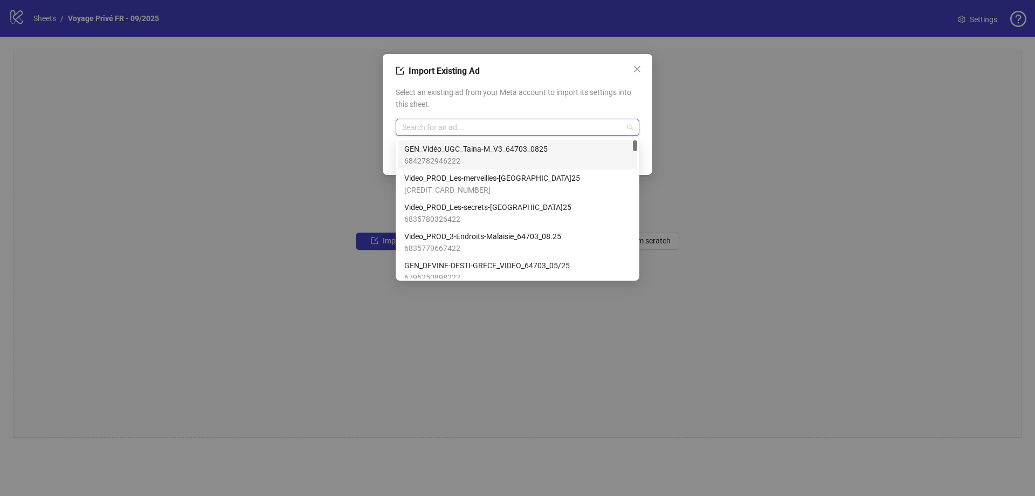
click at [555, 125] on input "search" at bounding box center [512, 127] width 221 height 16
click at [753, 124] on div "Import Existing Ad Select an existing ad from your Meta account to import its s…" at bounding box center [517, 248] width 1035 height 496
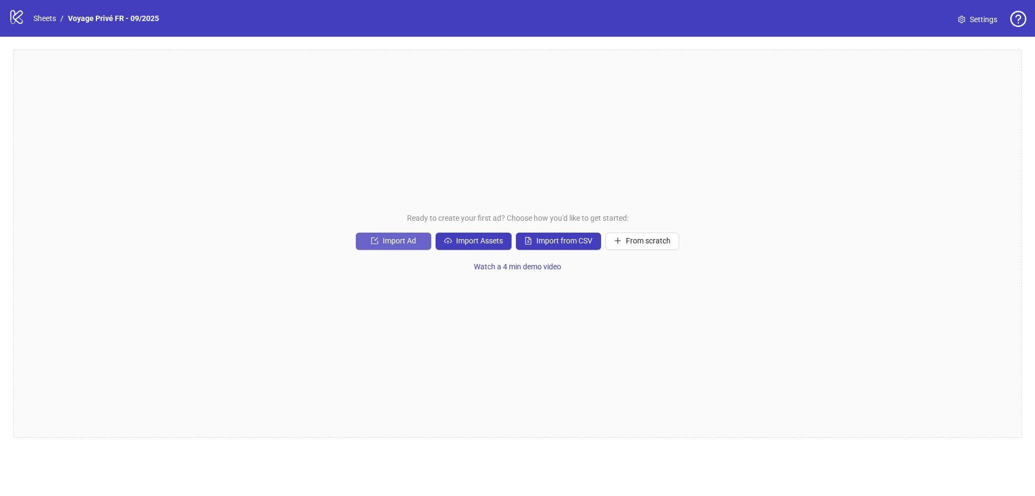
click at [390, 244] on span "Import Ad" at bounding box center [399, 240] width 33 height 9
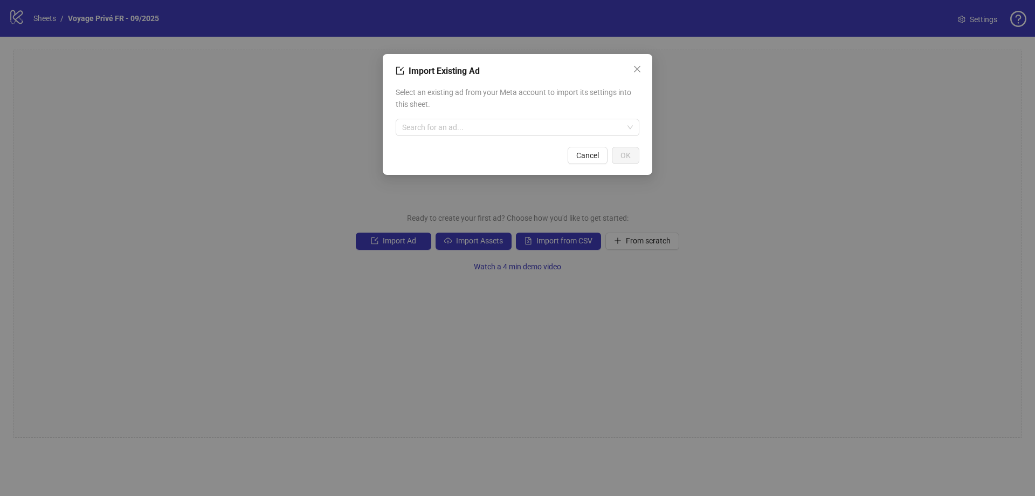
click at [797, 157] on div "Import Existing Ad Select an existing ad from your Meta account to import its s…" at bounding box center [517, 248] width 1035 height 496
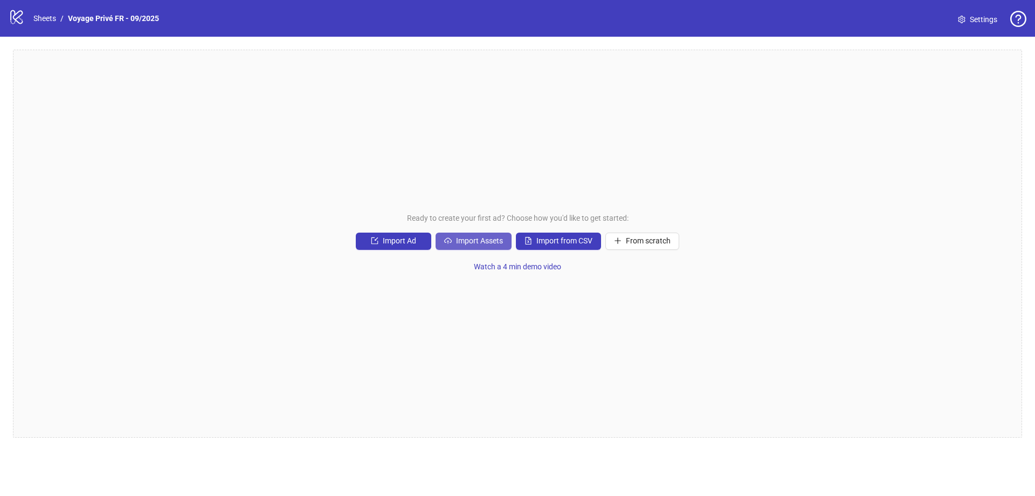
click at [470, 242] on span "Import Assets" at bounding box center [479, 240] width 47 height 9
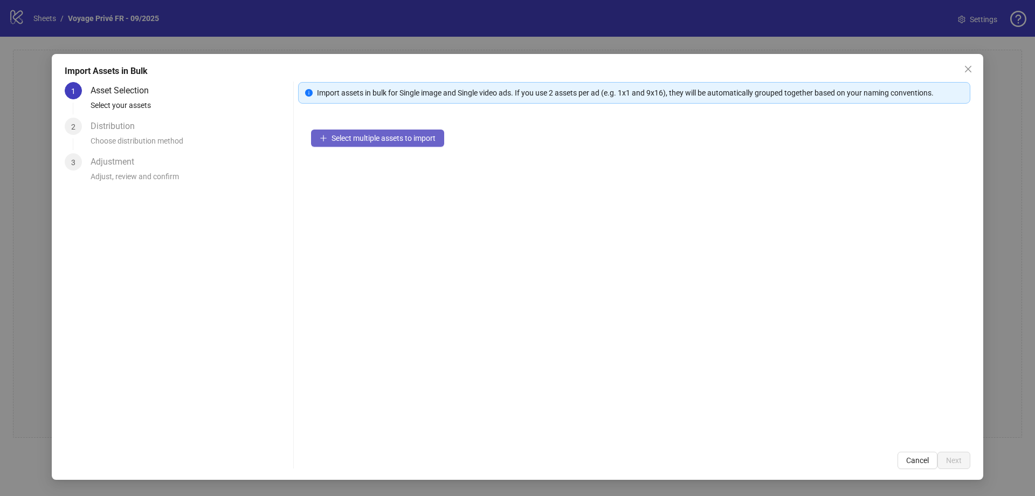
click at [406, 143] on button "Select multiple assets to import" at bounding box center [377, 137] width 133 height 17
click at [968, 71] on icon "close" at bounding box center [968, 69] width 9 height 9
